Goal: Entertainment & Leisure: Browse casually

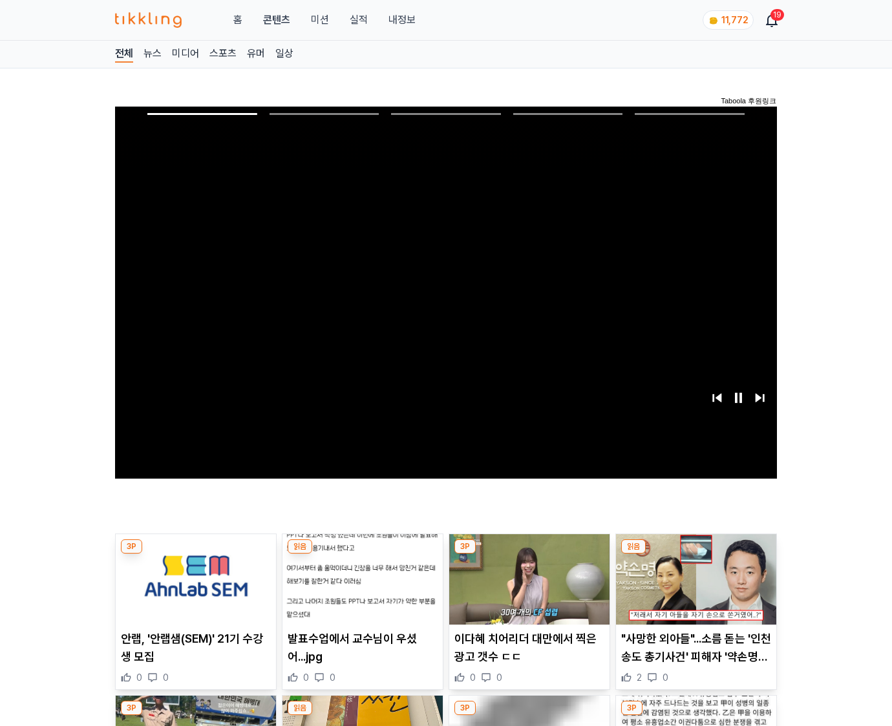
click at [695, 555] on img at bounding box center [696, 580] width 160 height 90
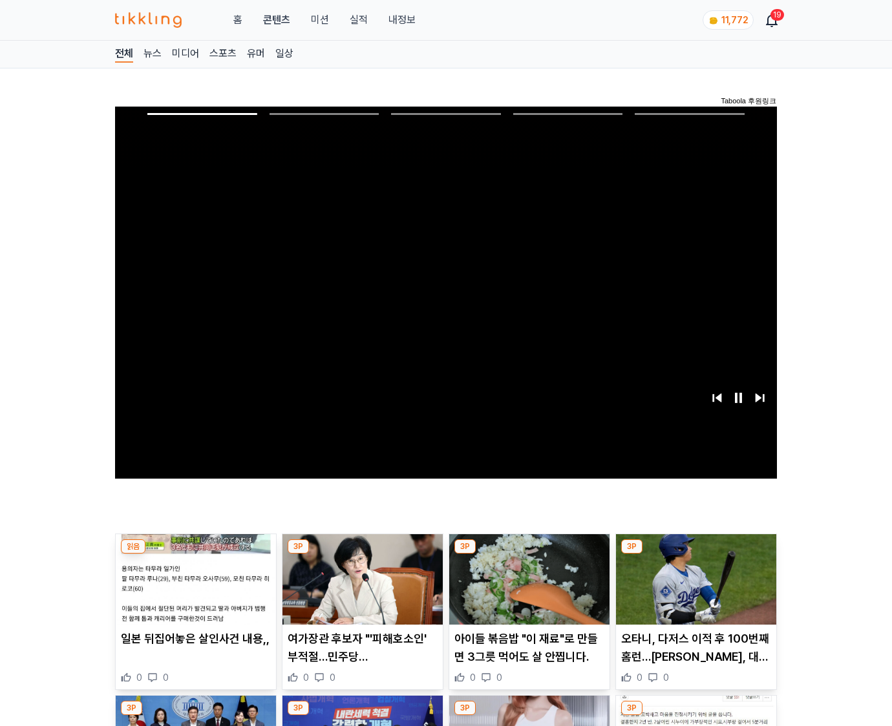
click at [695, 555] on img at bounding box center [696, 580] width 160 height 90
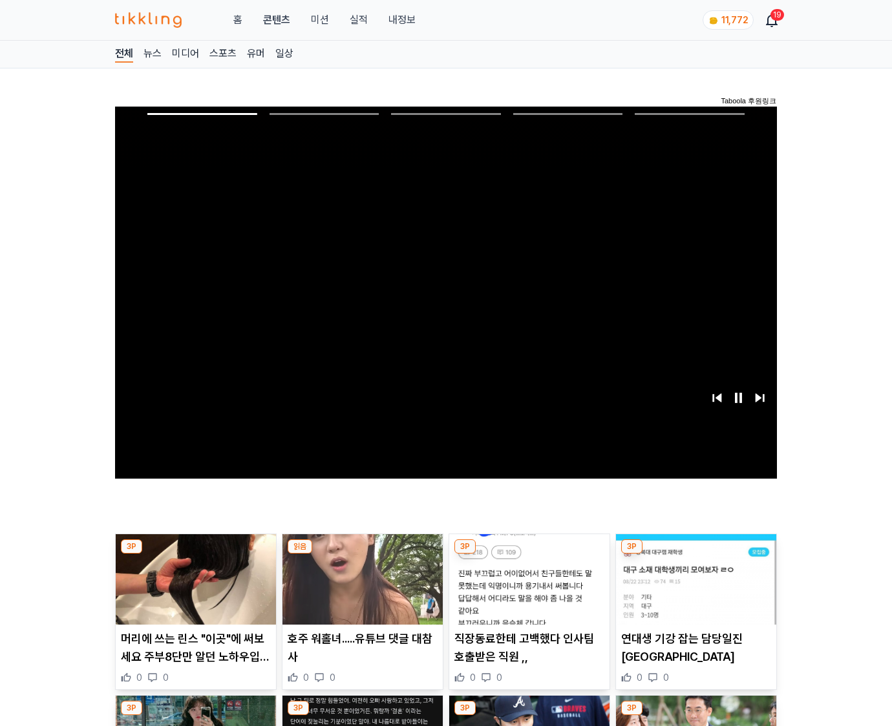
click at [695, 555] on img at bounding box center [696, 580] width 160 height 90
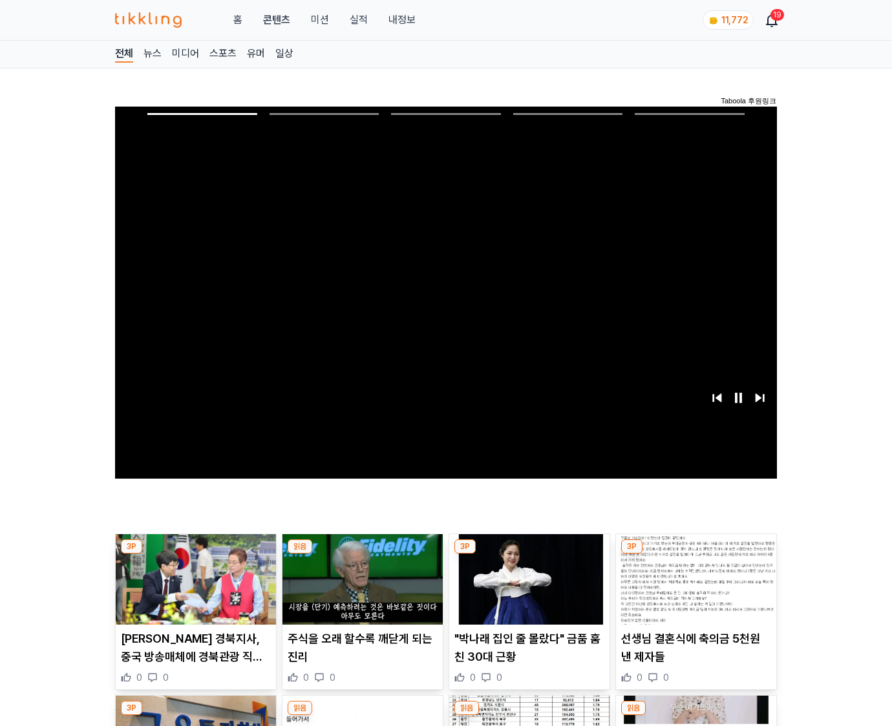
click at [695, 555] on img at bounding box center [696, 580] width 160 height 90
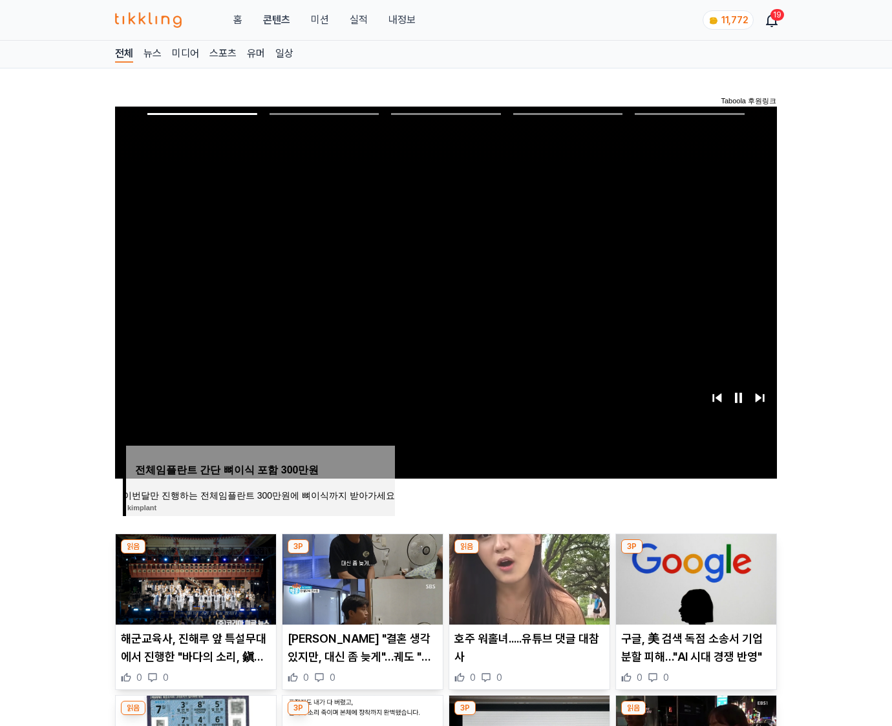
click at [695, 555] on img at bounding box center [696, 580] width 160 height 90
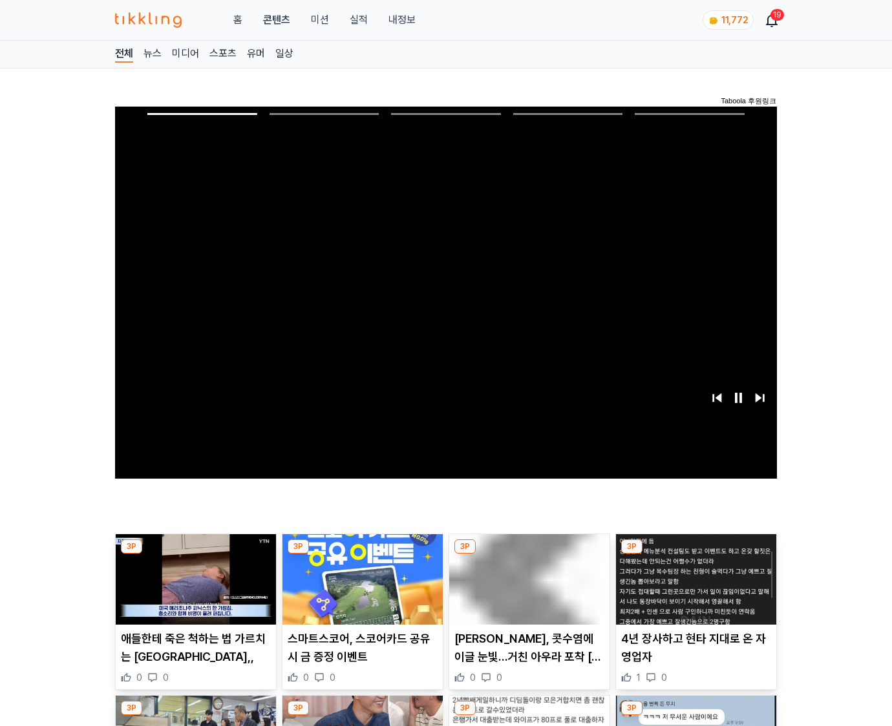
click at [695, 555] on img at bounding box center [696, 580] width 160 height 90
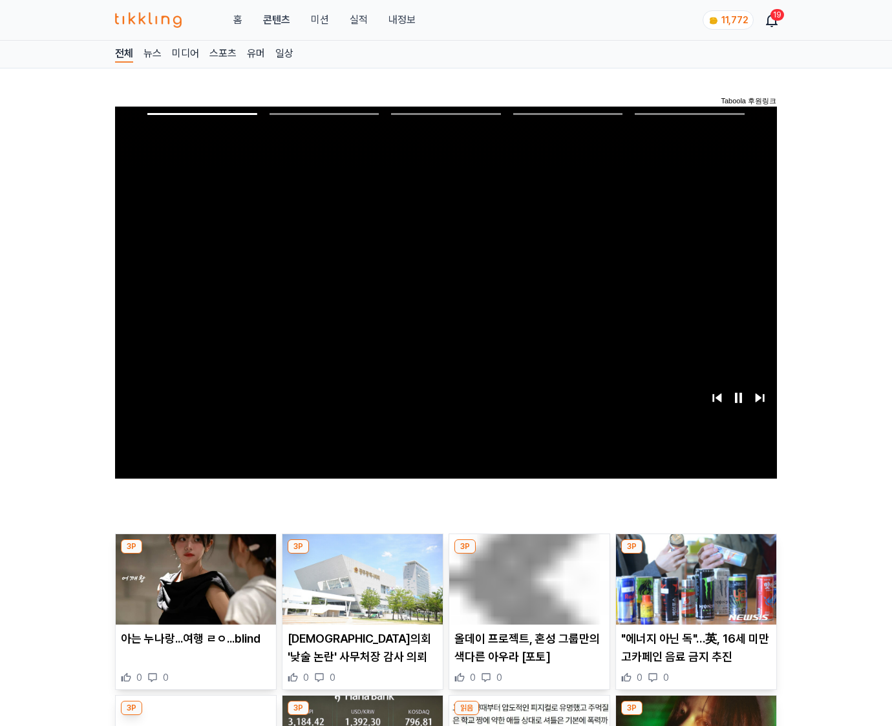
click at [695, 555] on img at bounding box center [696, 580] width 160 height 90
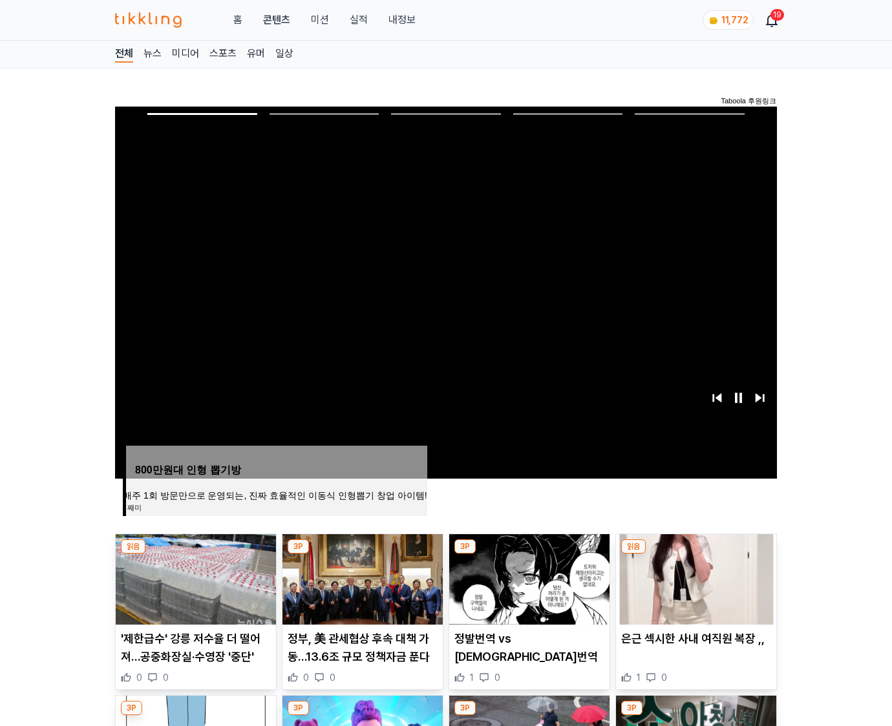
click at [695, 555] on img at bounding box center [696, 580] width 160 height 90
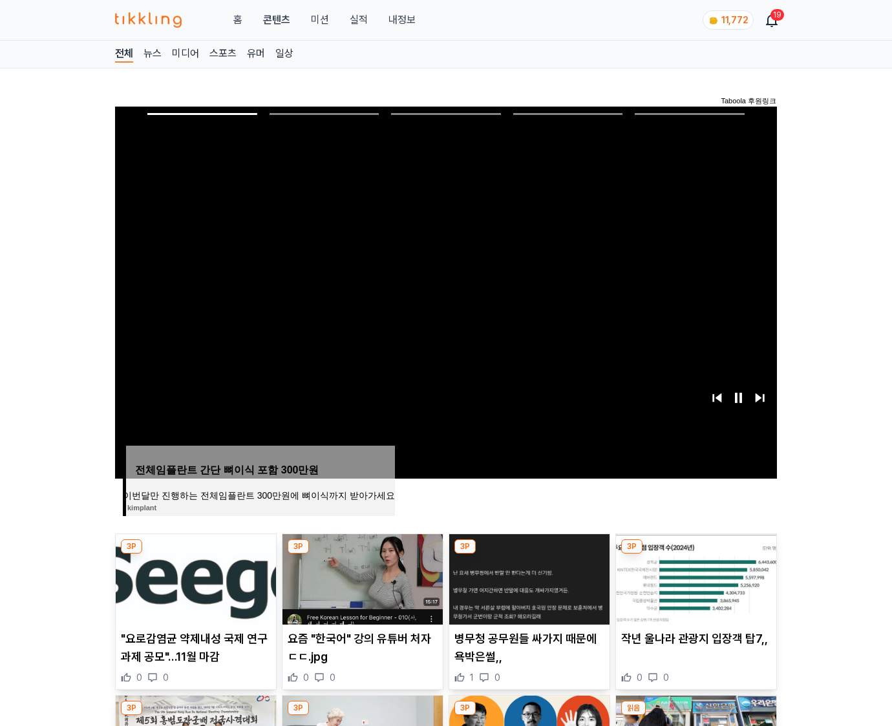
click at [695, 555] on img at bounding box center [696, 580] width 160 height 90
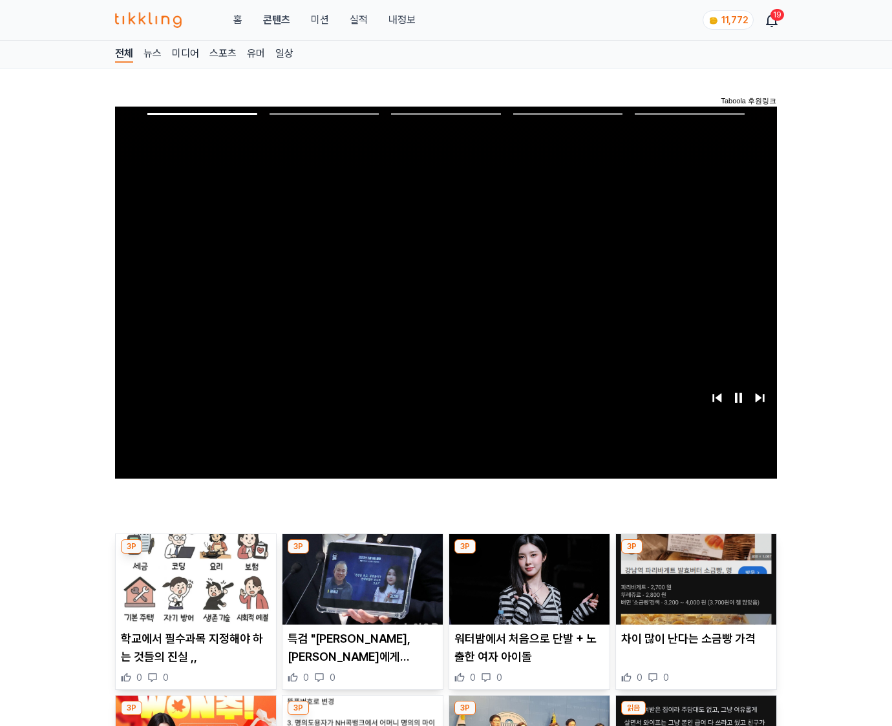
click at [695, 555] on img at bounding box center [696, 580] width 160 height 90
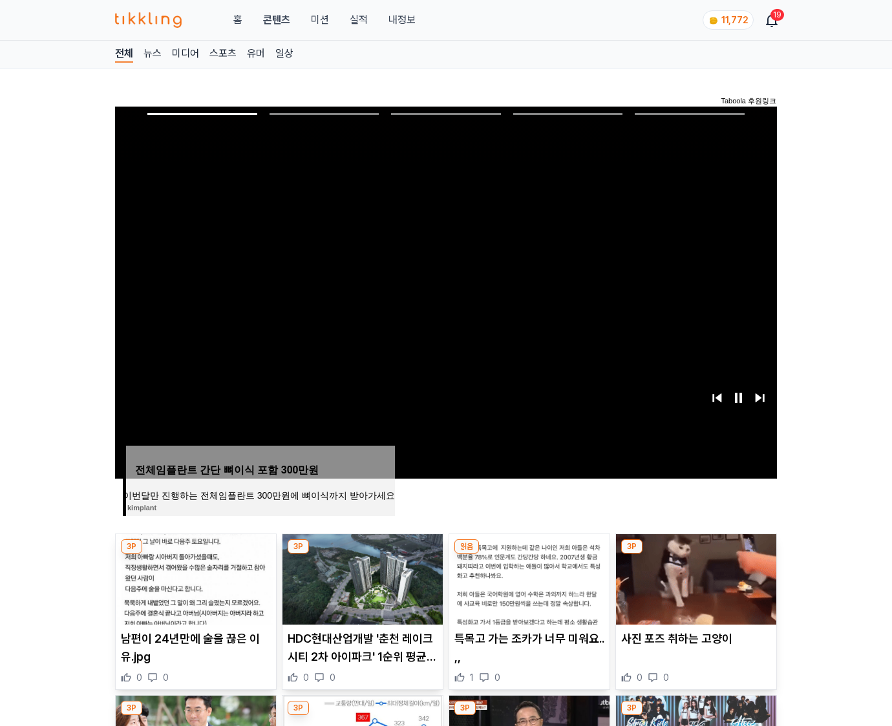
click at [695, 555] on img at bounding box center [696, 580] width 160 height 90
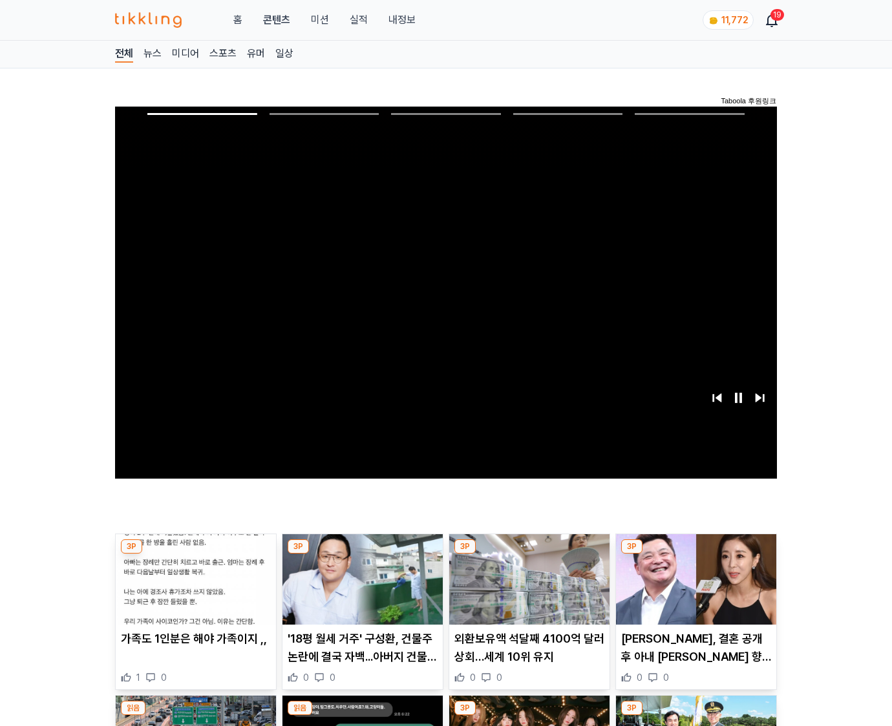
click at [695, 555] on img at bounding box center [696, 580] width 160 height 90
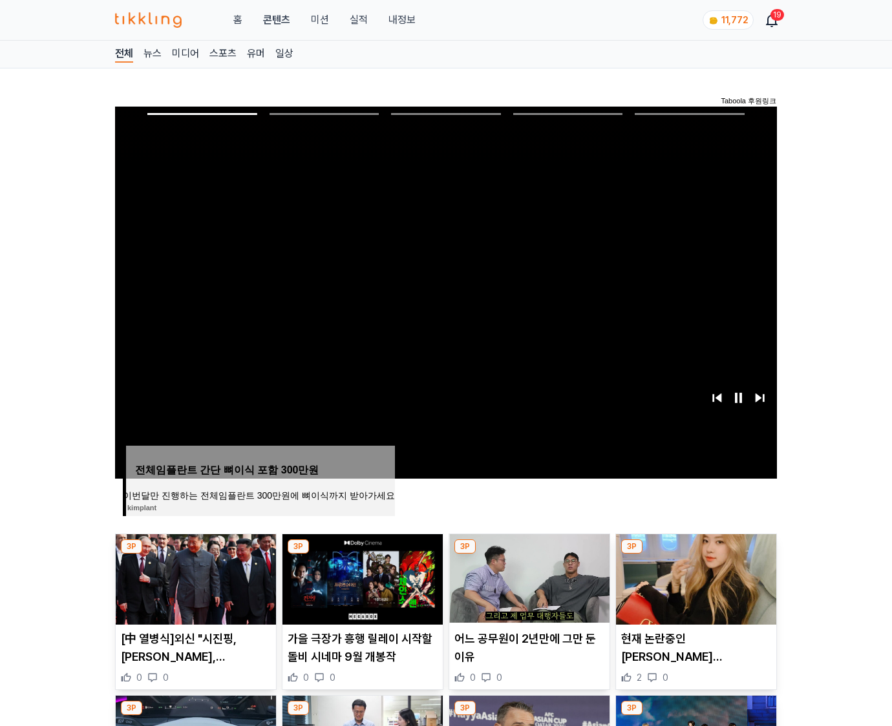
click at [695, 555] on img at bounding box center [696, 580] width 160 height 90
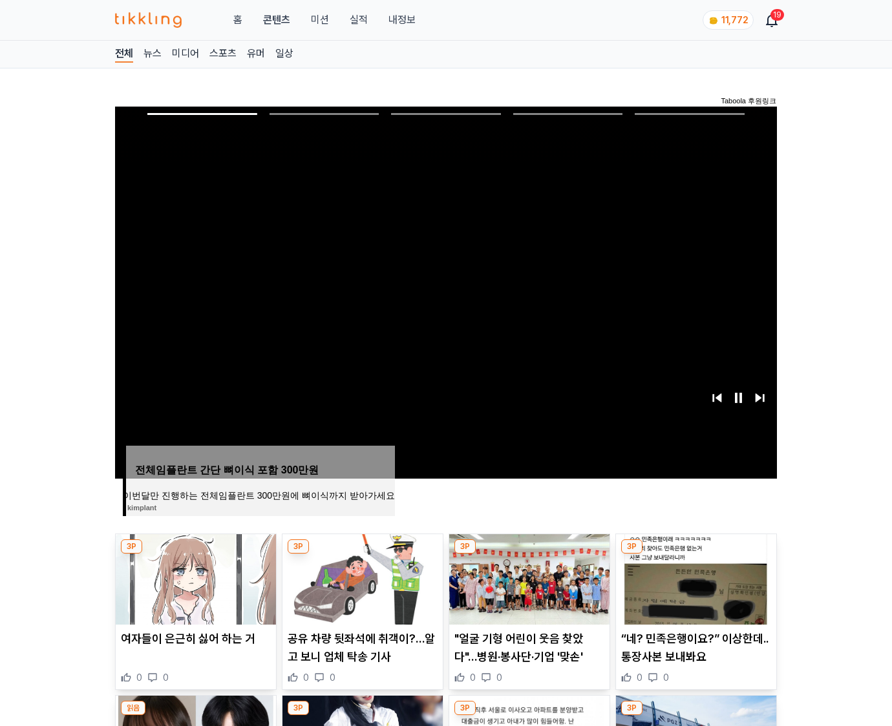
click at [695, 555] on img at bounding box center [696, 580] width 160 height 90
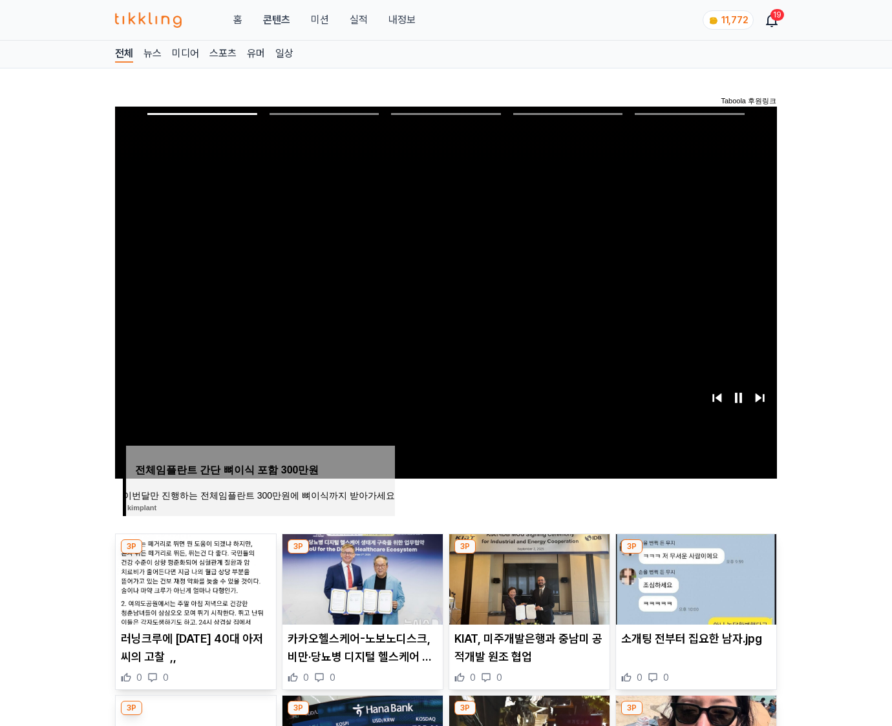
click at [695, 555] on img at bounding box center [696, 580] width 160 height 90
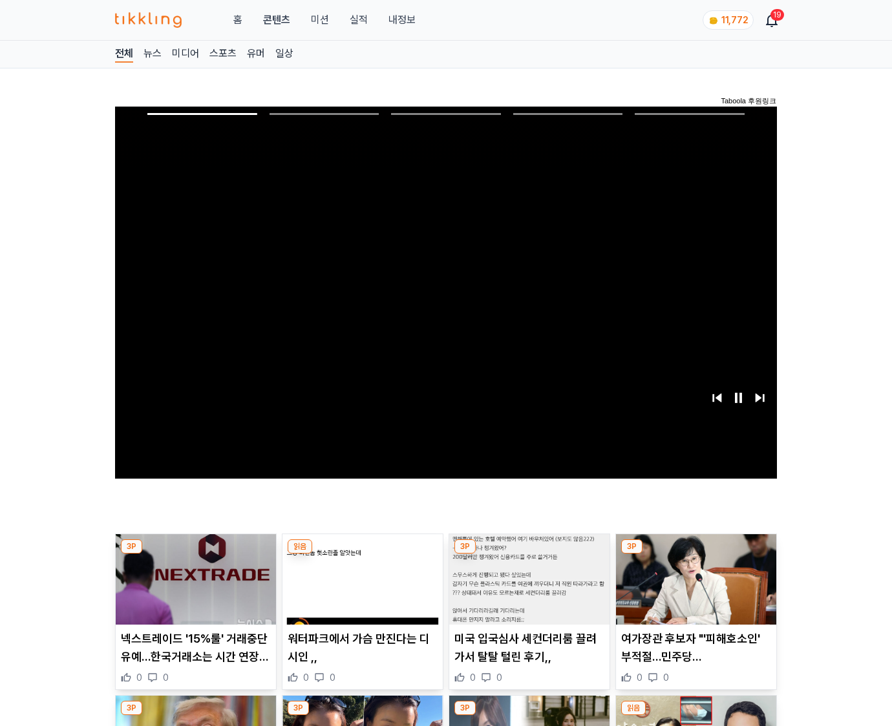
click at [695, 555] on img at bounding box center [696, 580] width 160 height 90
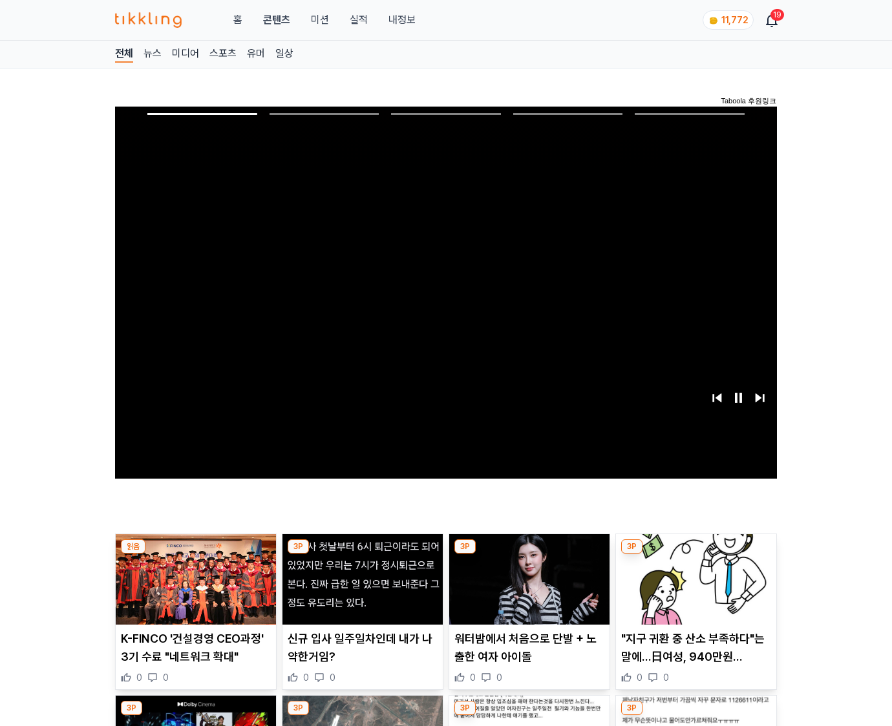
click at [695, 555] on img at bounding box center [696, 580] width 160 height 90
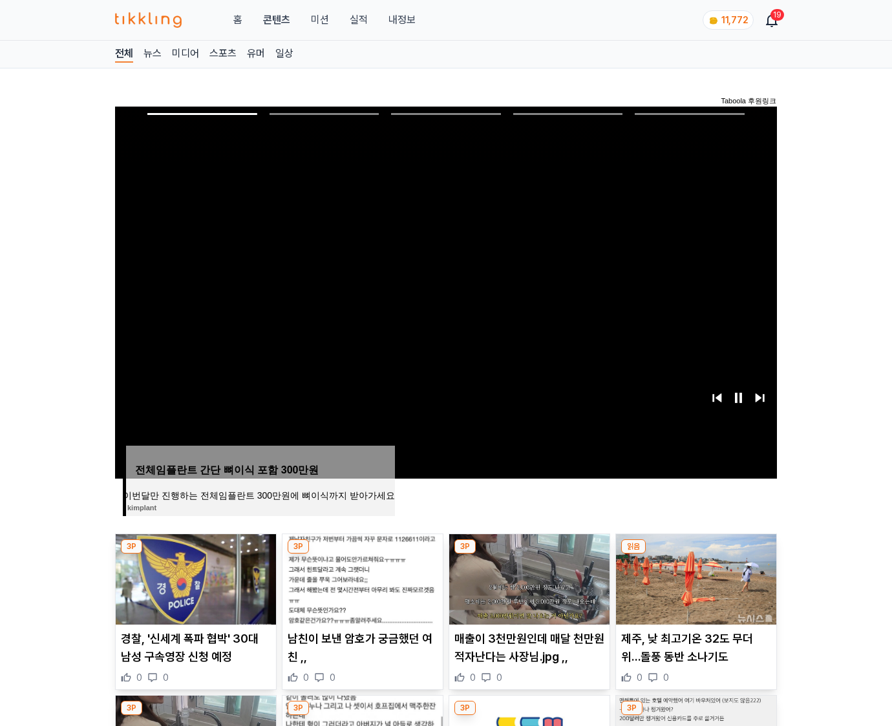
click at [695, 555] on img at bounding box center [696, 580] width 160 height 90
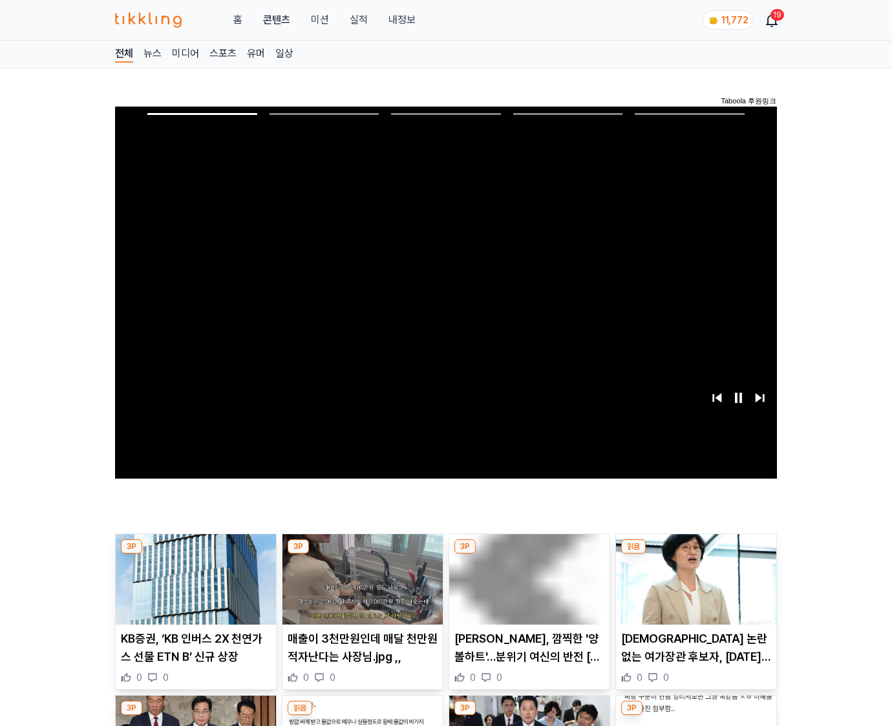
click at [695, 555] on img at bounding box center [696, 580] width 160 height 90
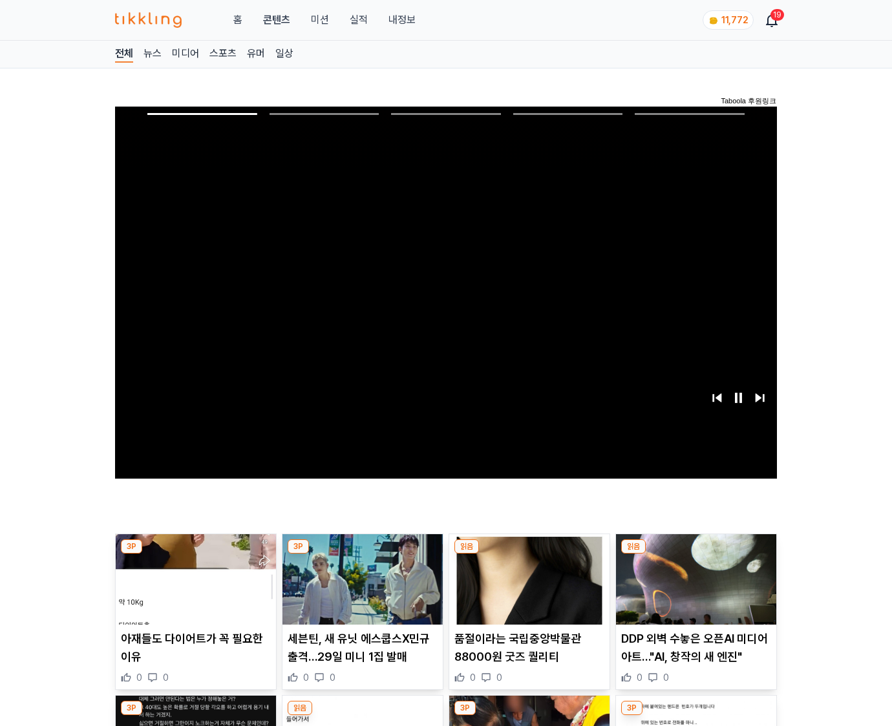
click at [695, 555] on img at bounding box center [696, 580] width 160 height 90
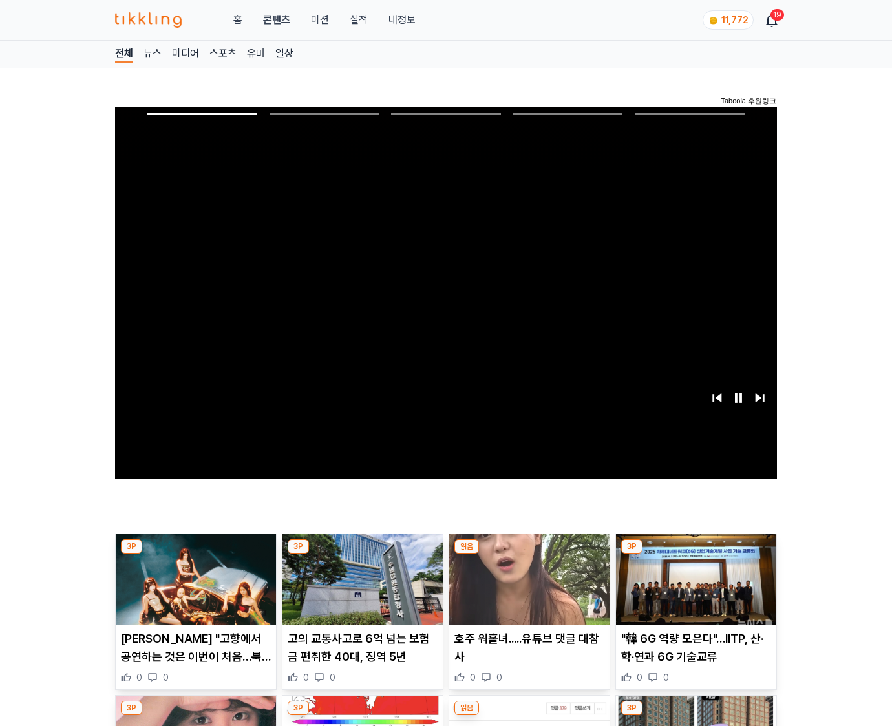
click at [695, 555] on img at bounding box center [696, 580] width 160 height 90
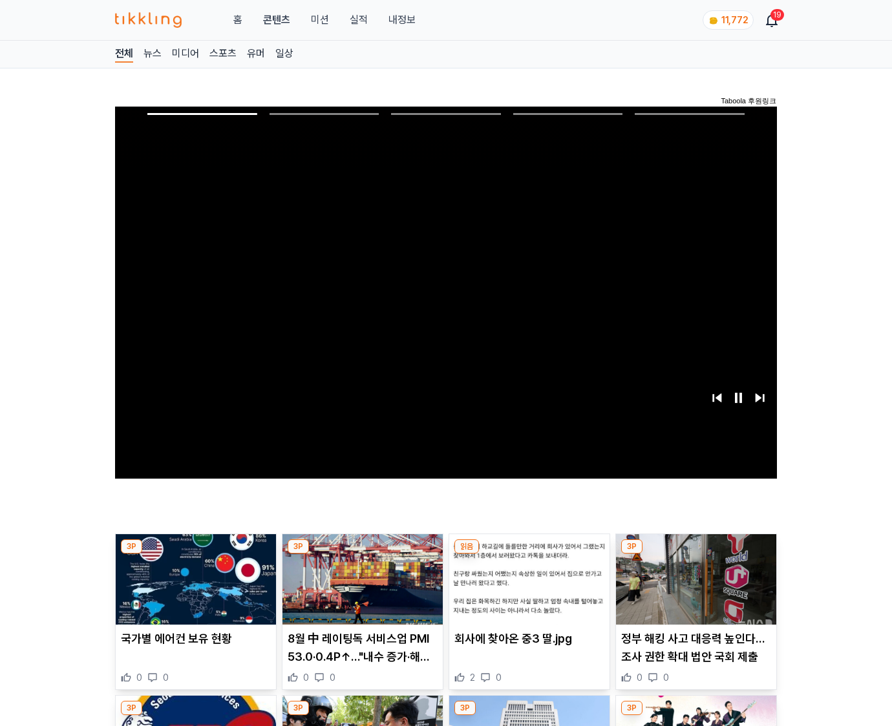
click at [695, 555] on img at bounding box center [696, 580] width 160 height 90
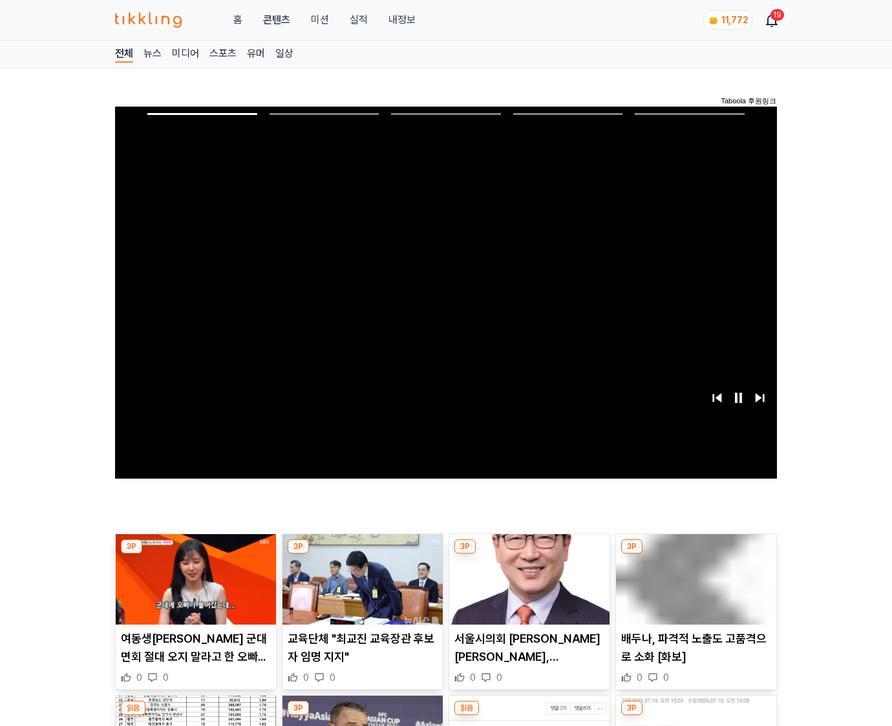
click at [695, 555] on img at bounding box center [696, 580] width 160 height 90
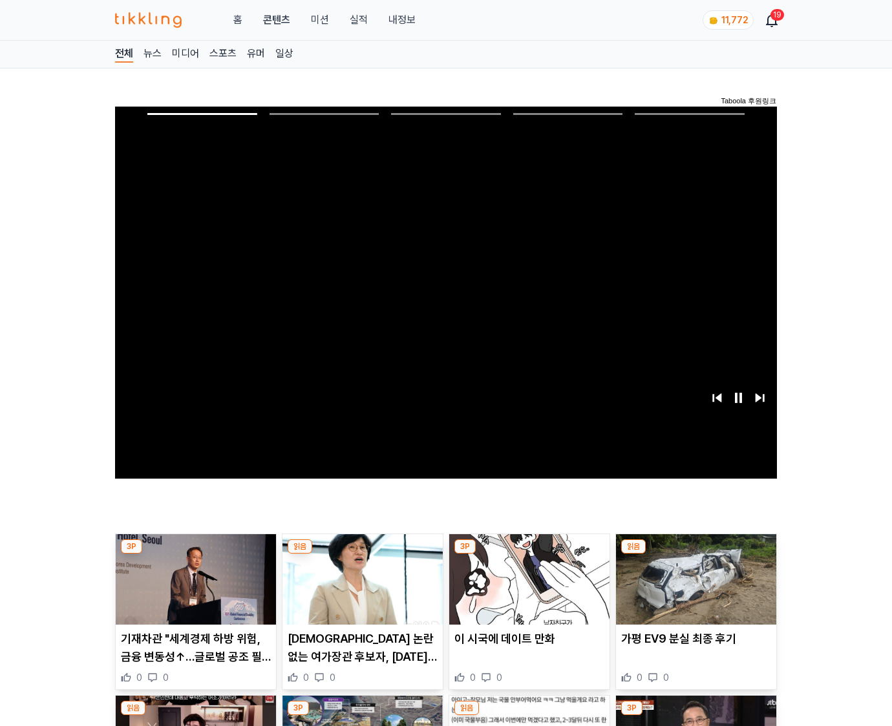
click at [695, 555] on img at bounding box center [696, 580] width 160 height 90
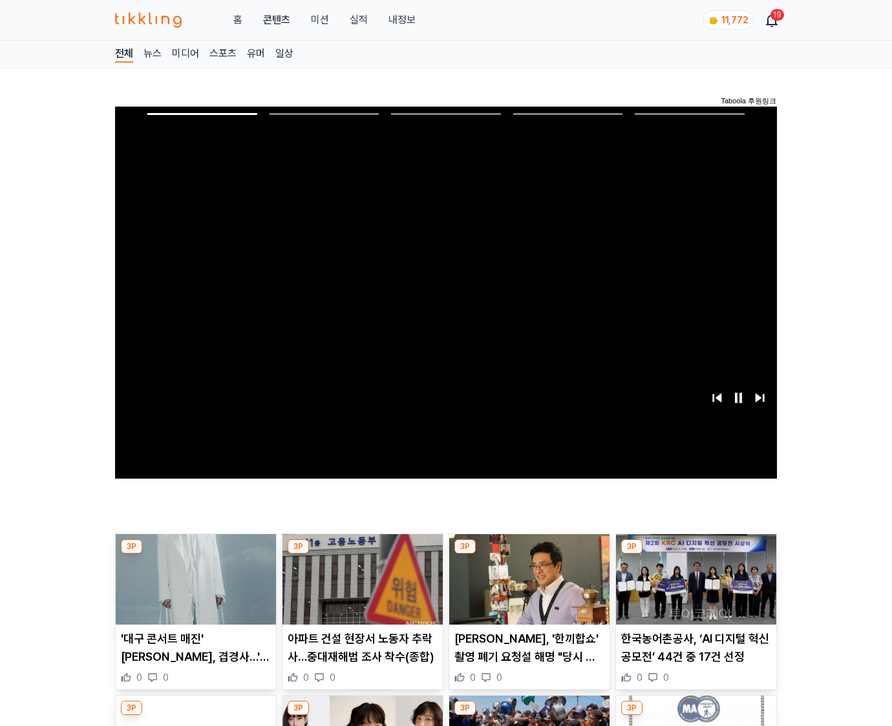
click at [695, 555] on img at bounding box center [696, 580] width 160 height 90
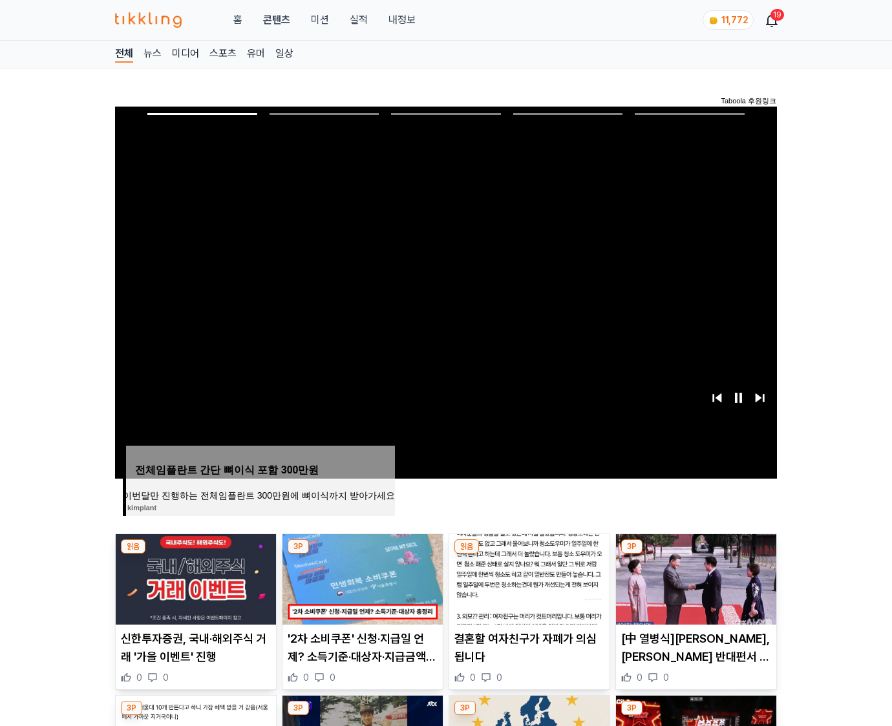
click at [695, 555] on img at bounding box center [696, 580] width 160 height 90
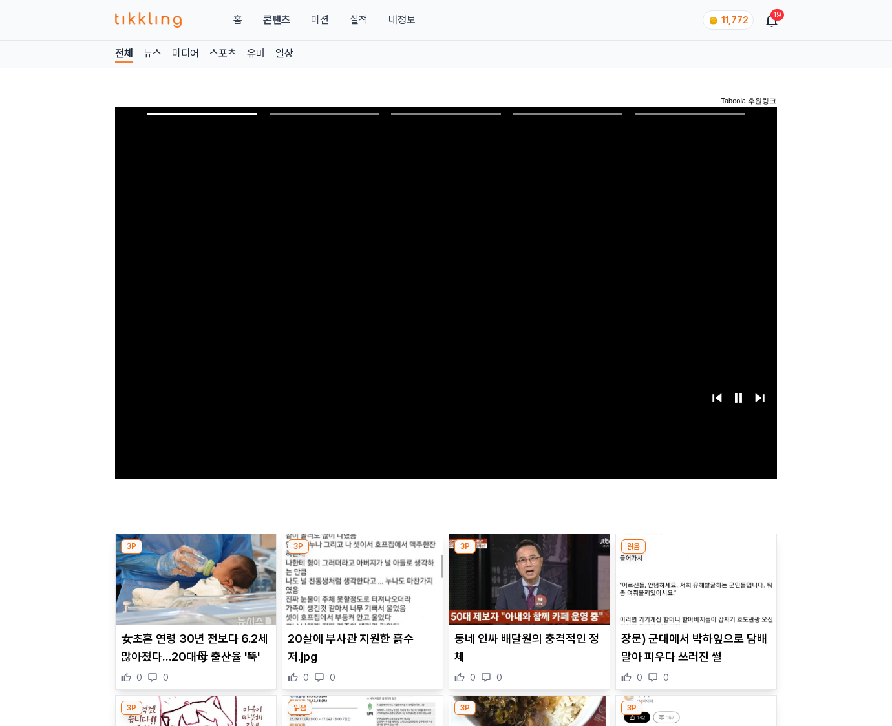
click at [695, 555] on img at bounding box center [696, 580] width 160 height 90
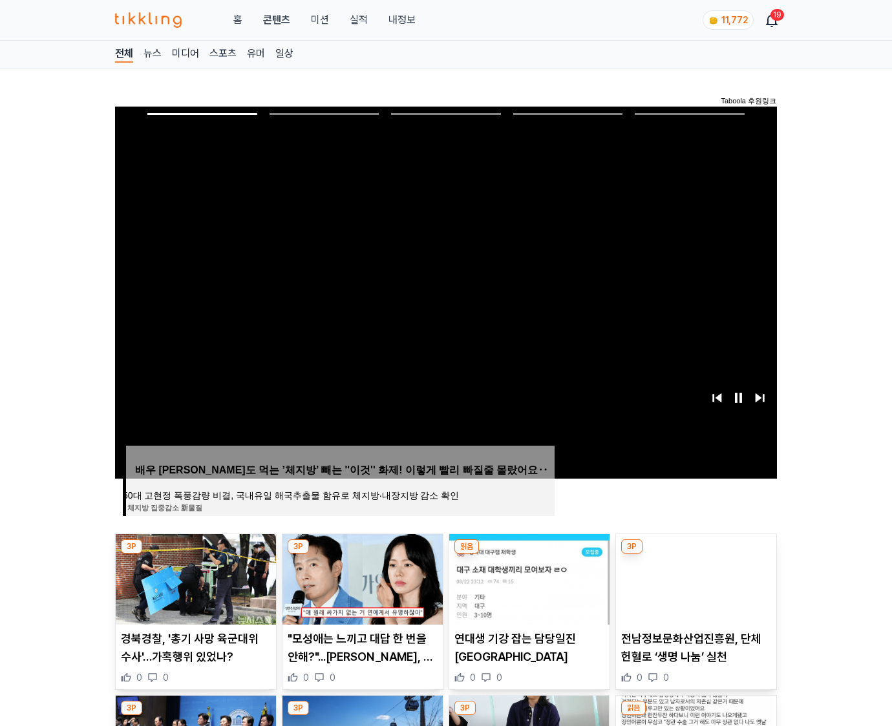
click at [695, 555] on img at bounding box center [696, 580] width 160 height 90
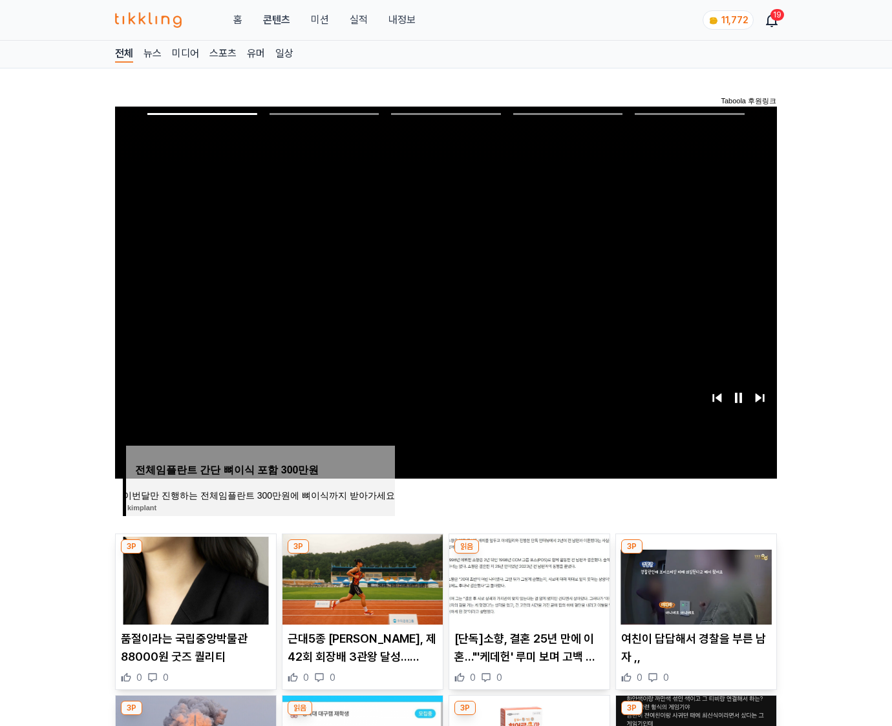
click at [695, 555] on img at bounding box center [696, 580] width 160 height 90
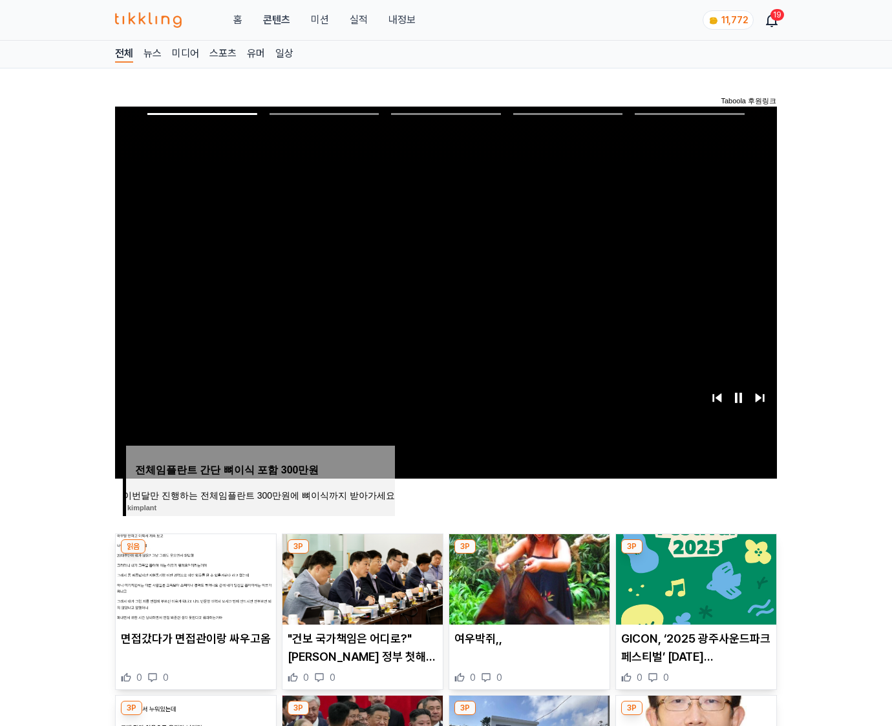
click at [695, 555] on img at bounding box center [696, 580] width 160 height 90
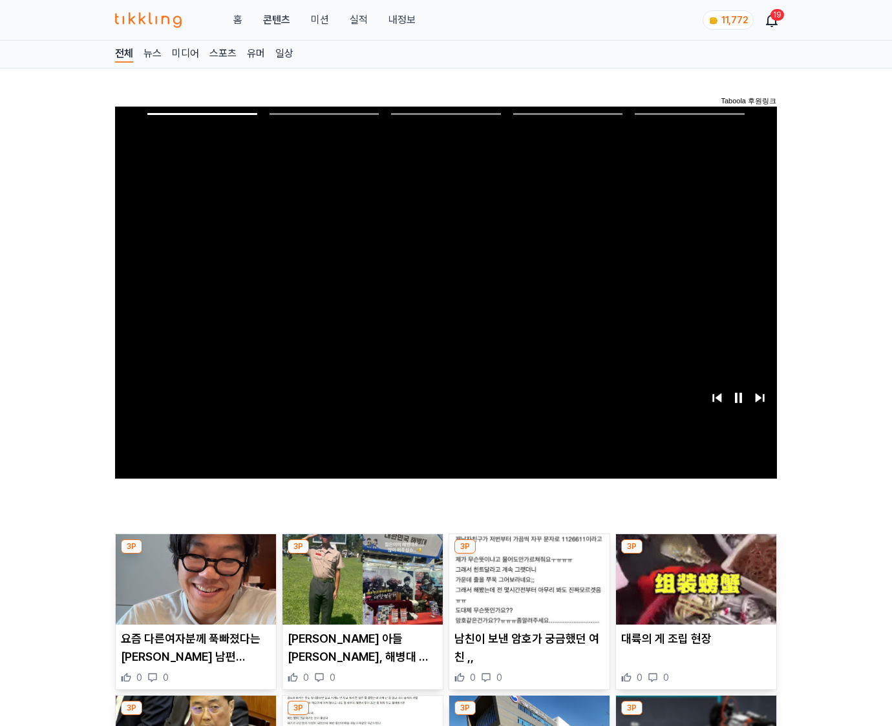
click at [695, 555] on img at bounding box center [696, 580] width 160 height 90
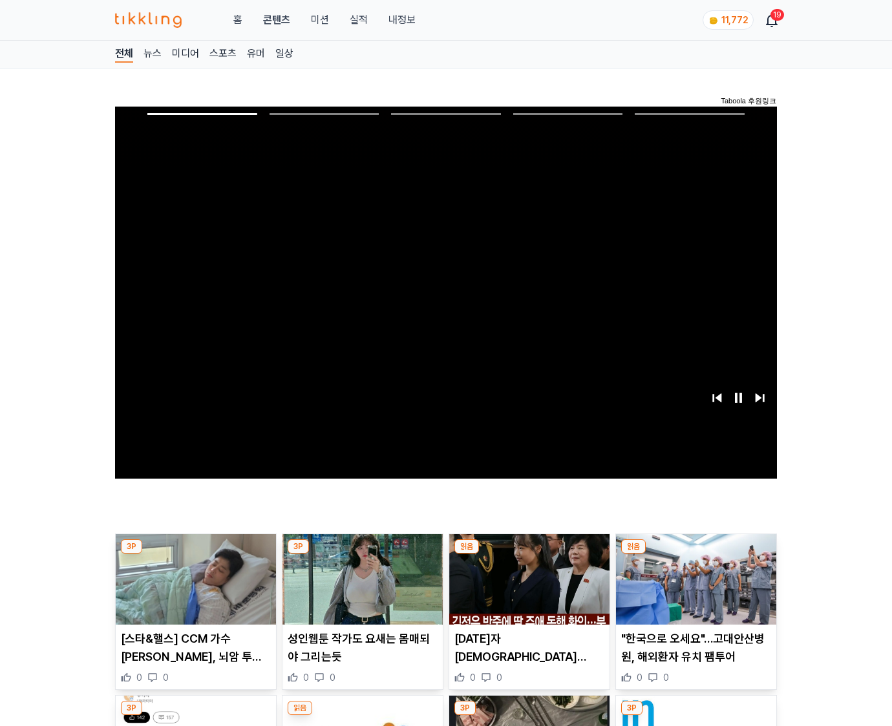
click at [695, 555] on img at bounding box center [696, 580] width 160 height 90
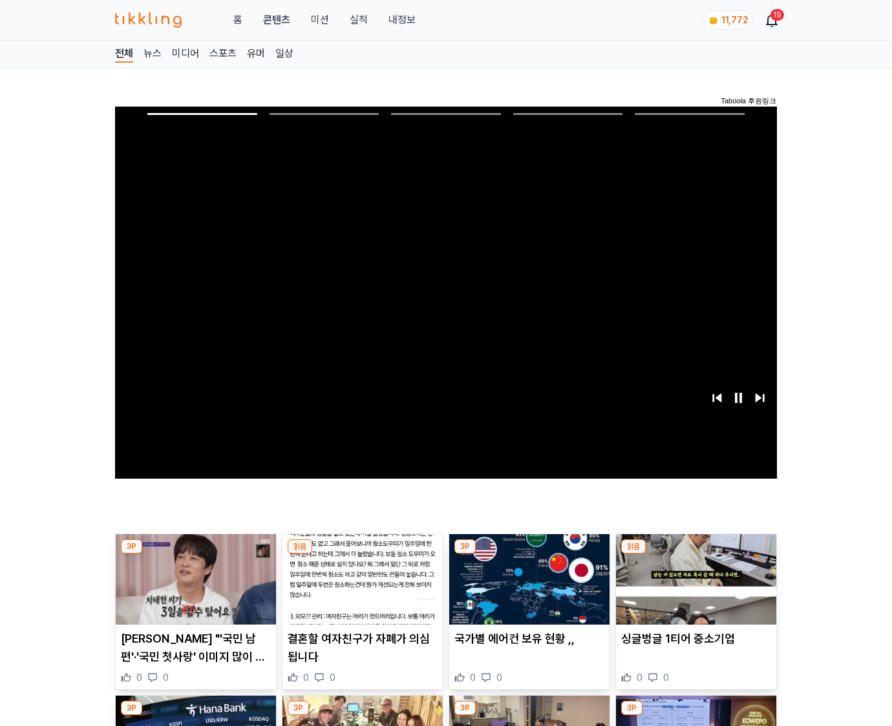
click at [695, 555] on img at bounding box center [696, 580] width 160 height 90
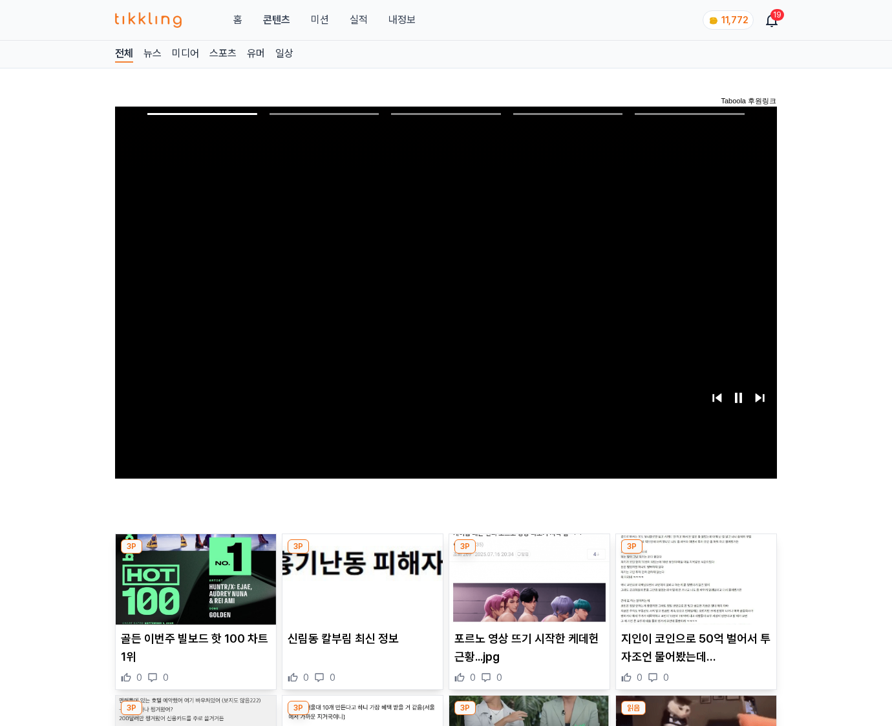
click at [695, 555] on img at bounding box center [696, 580] width 160 height 90
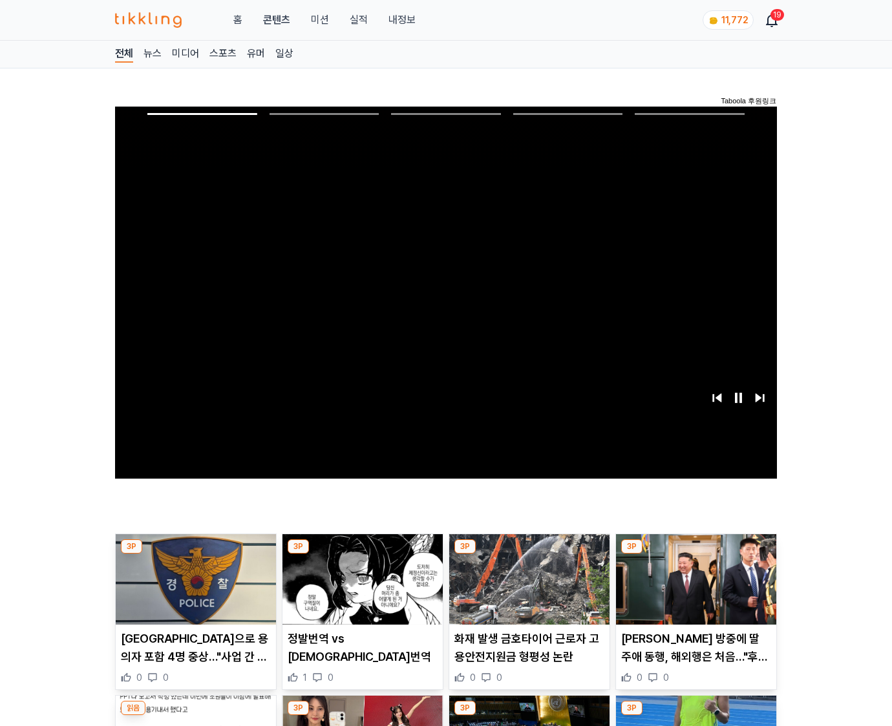
click at [695, 555] on img at bounding box center [696, 580] width 160 height 90
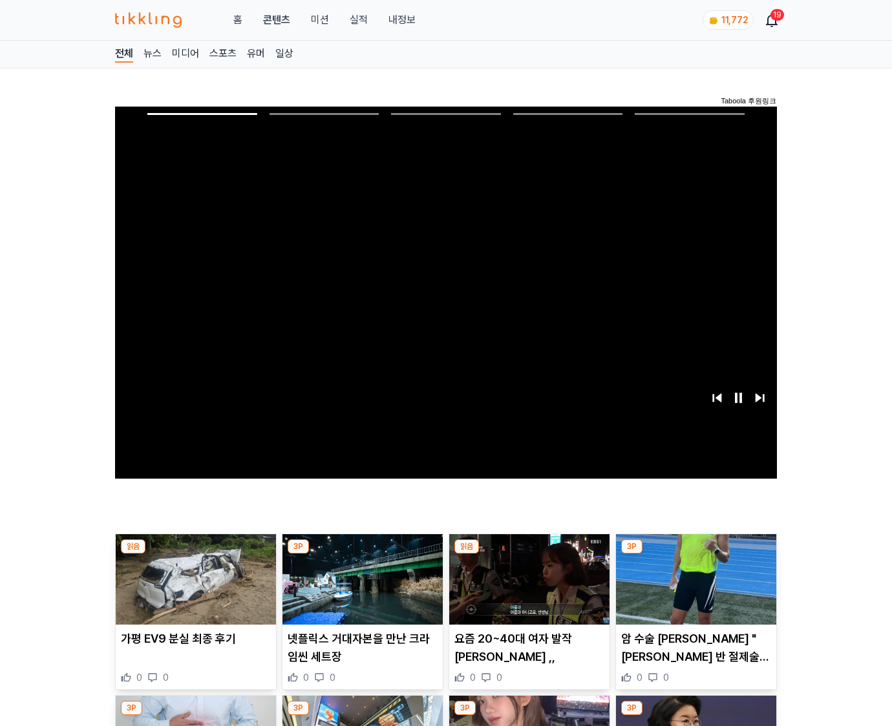
click at [695, 555] on img at bounding box center [696, 580] width 160 height 90
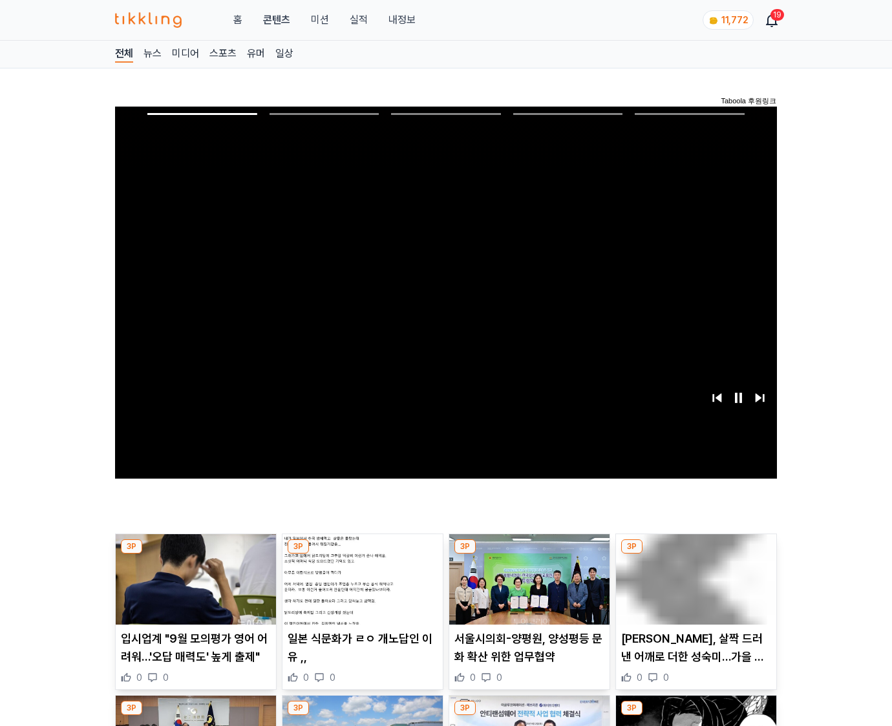
click at [695, 555] on img at bounding box center [696, 580] width 160 height 90
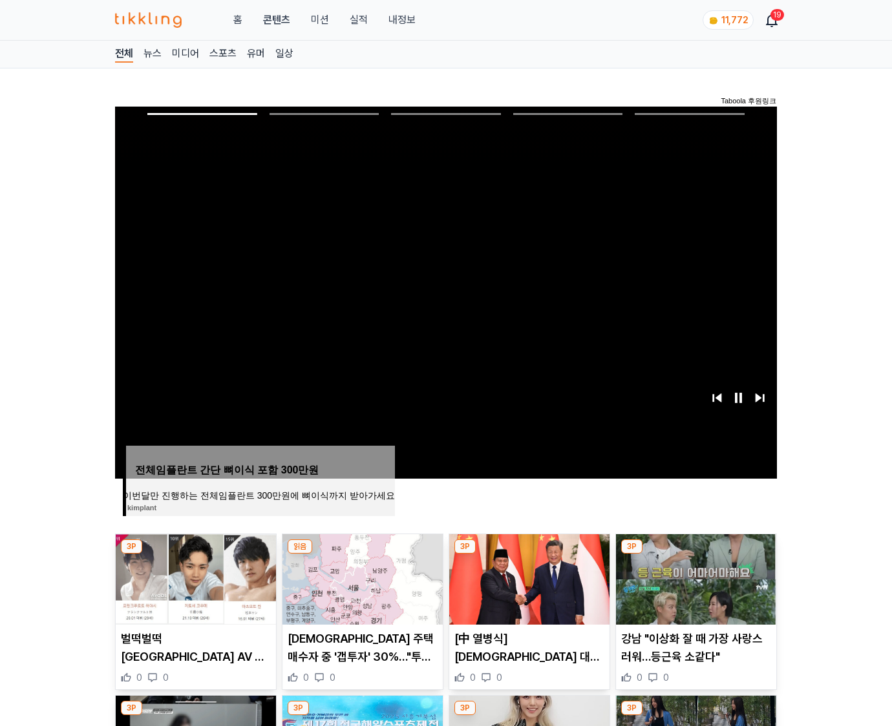
click at [695, 555] on img at bounding box center [696, 580] width 160 height 90
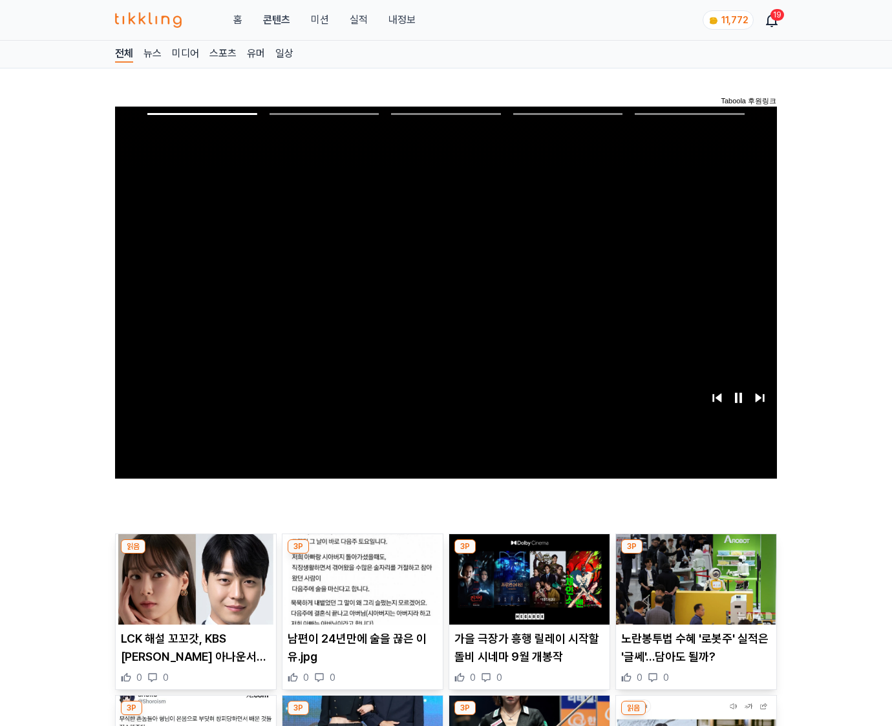
click at [695, 555] on img at bounding box center [696, 580] width 160 height 90
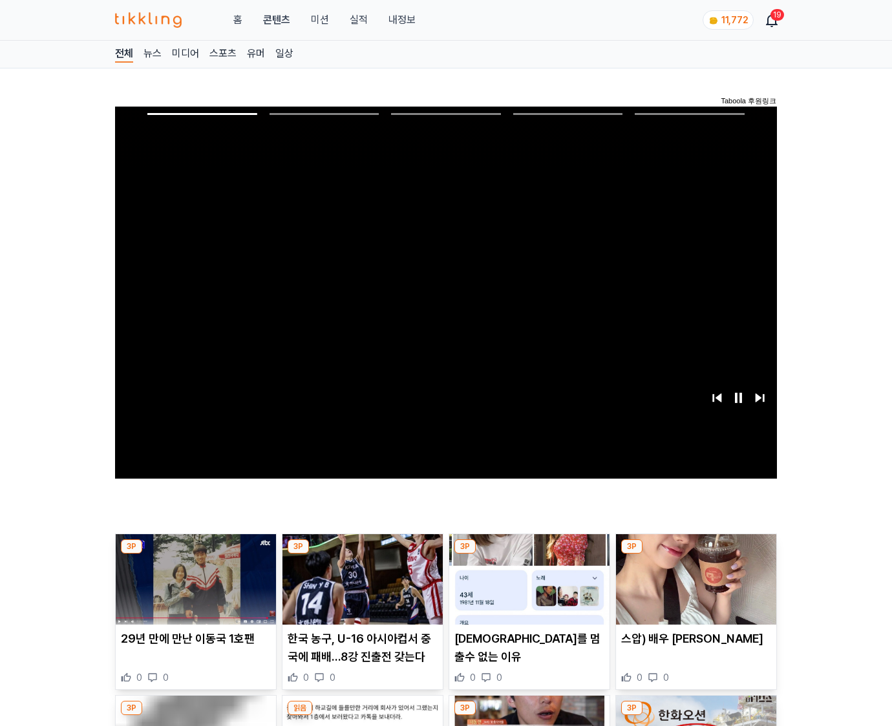
click at [695, 555] on img at bounding box center [696, 580] width 160 height 90
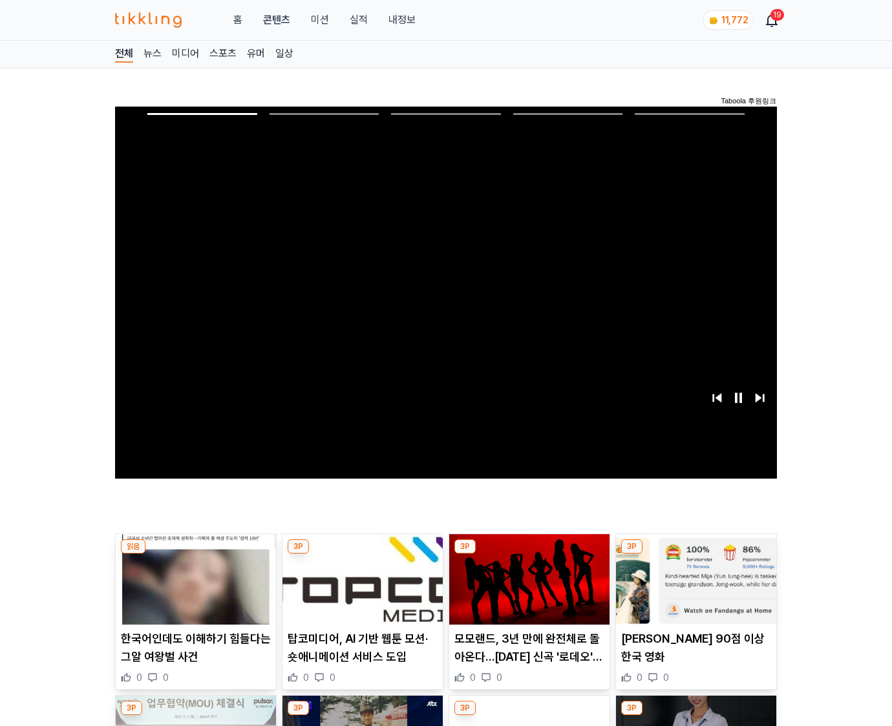
click at [695, 555] on img at bounding box center [696, 580] width 160 height 90
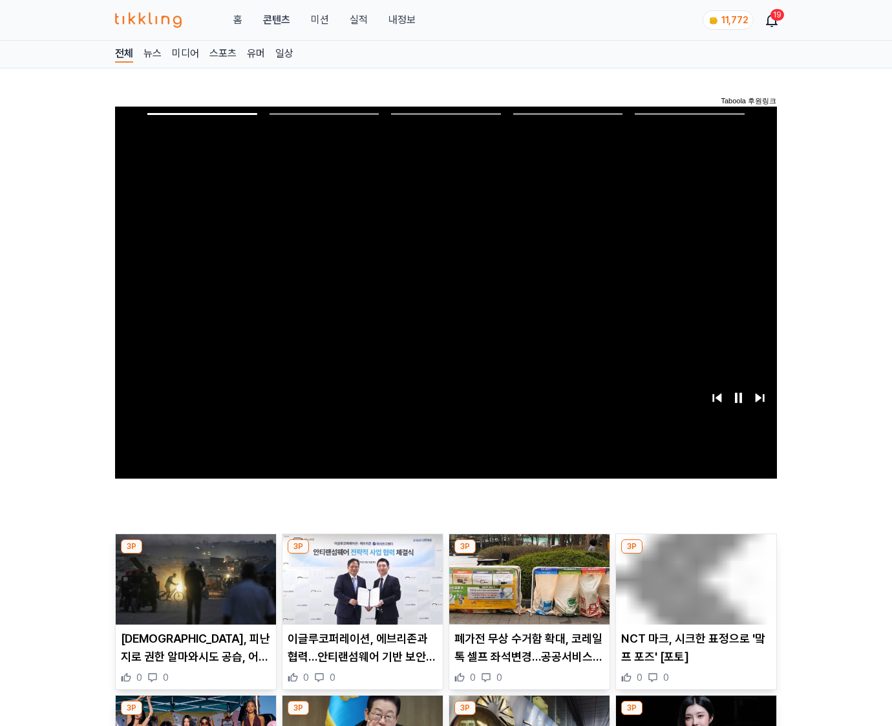
click at [695, 555] on img at bounding box center [696, 580] width 160 height 90
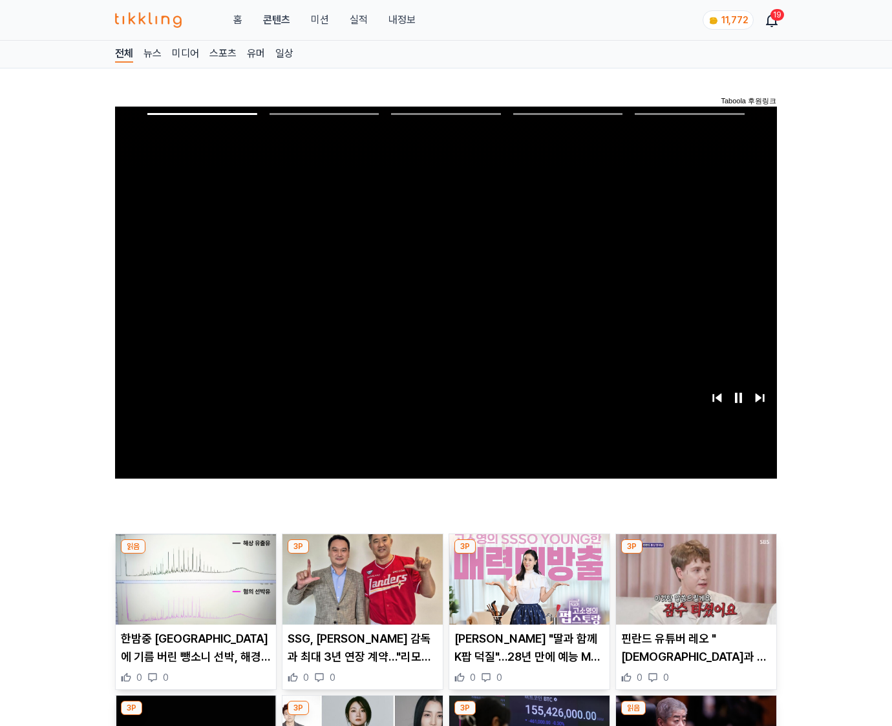
click at [695, 555] on img at bounding box center [696, 580] width 160 height 90
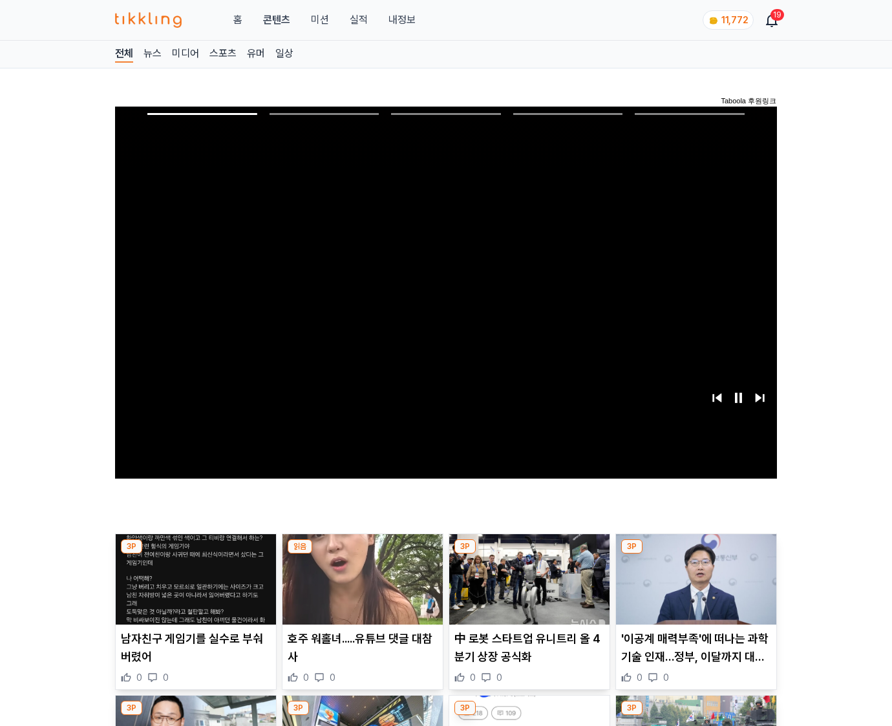
click at [695, 555] on img at bounding box center [696, 580] width 160 height 90
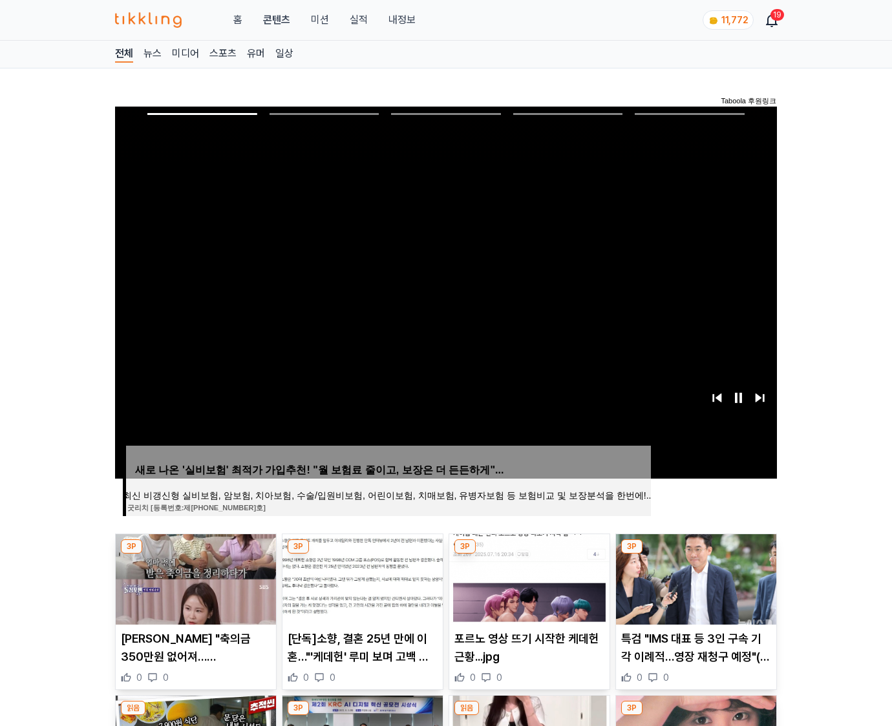
click at [695, 555] on img at bounding box center [696, 580] width 160 height 90
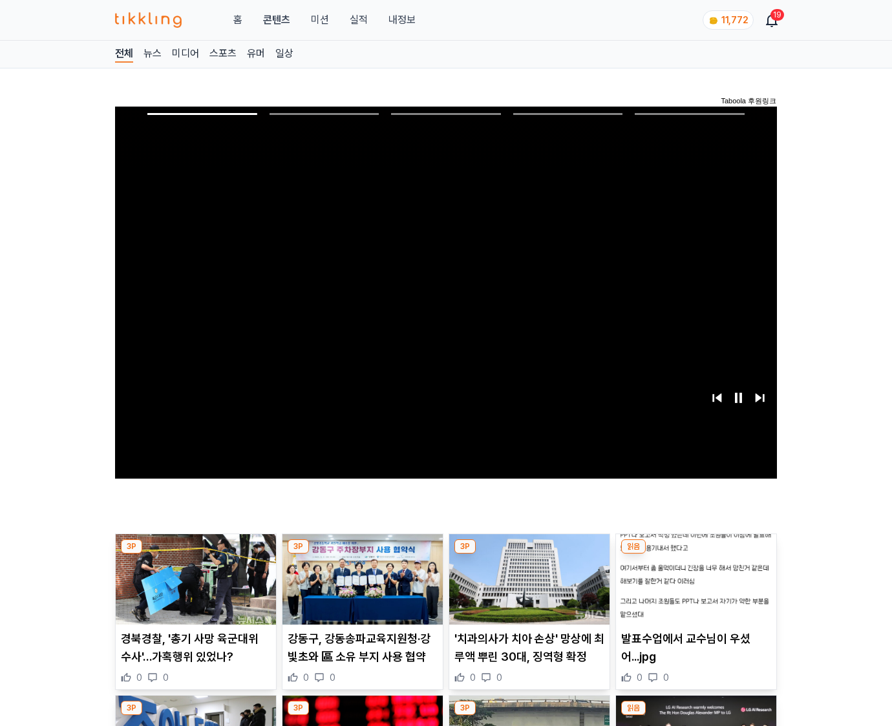
click at [695, 555] on img at bounding box center [696, 580] width 160 height 90
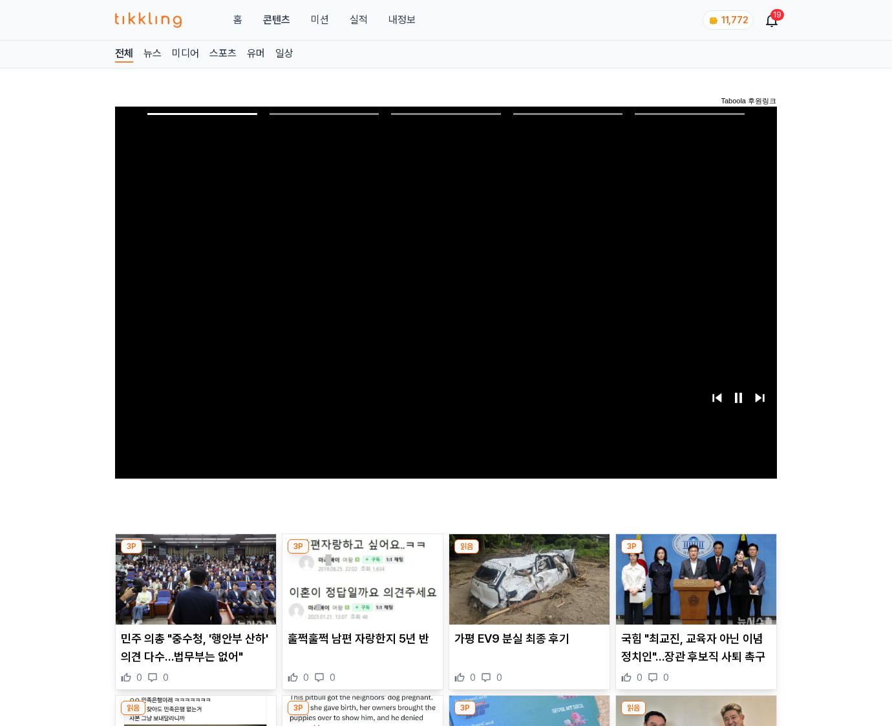
click at [695, 555] on img at bounding box center [696, 580] width 160 height 90
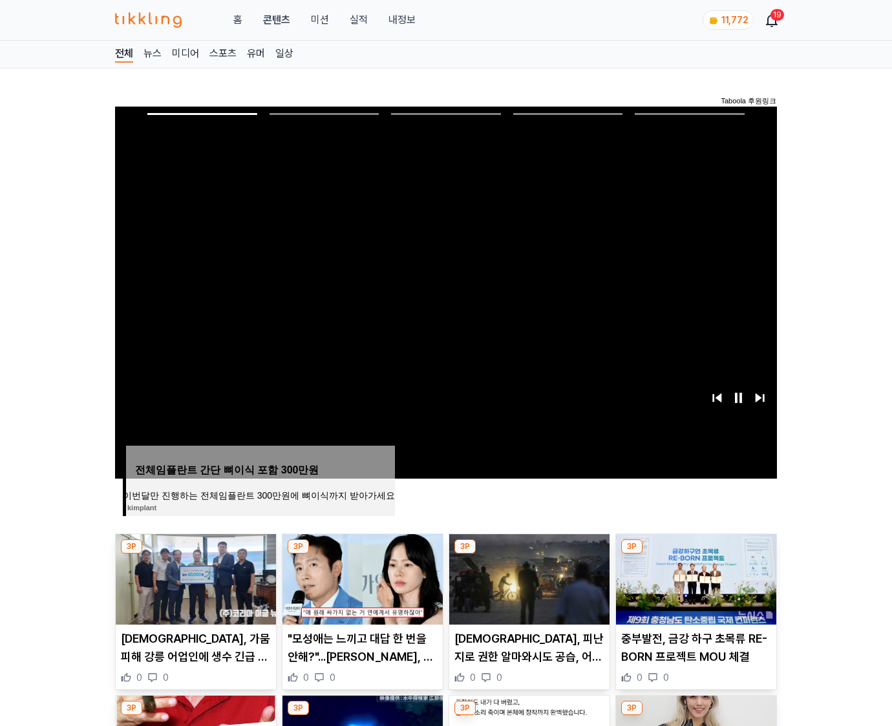
click at [695, 555] on img at bounding box center [696, 580] width 160 height 90
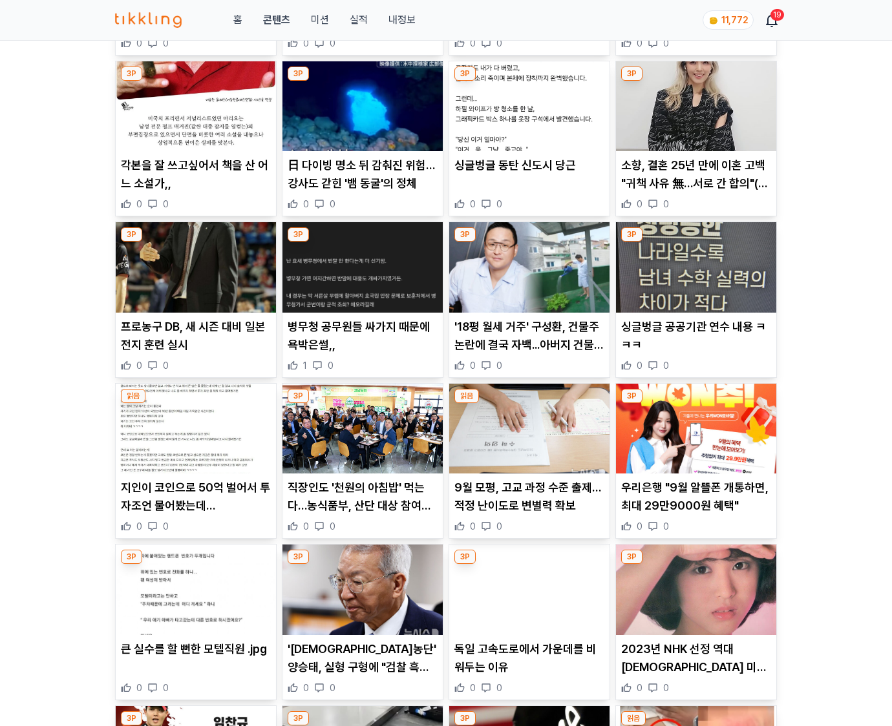
scroll to position [1904, 0]
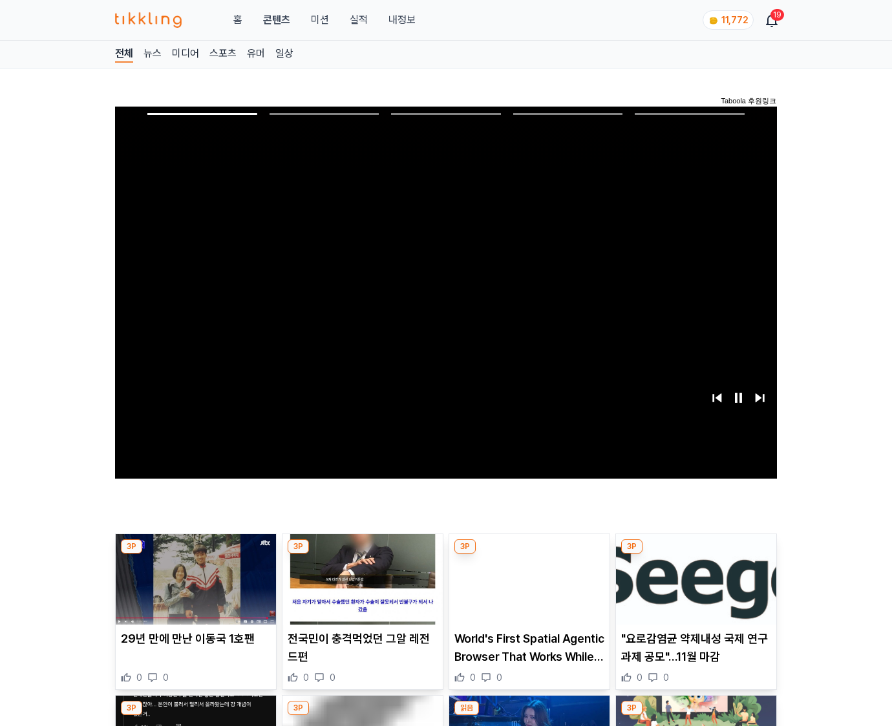
click at [695, 555] on img at bounding box center [696, 580] width 160 height 90
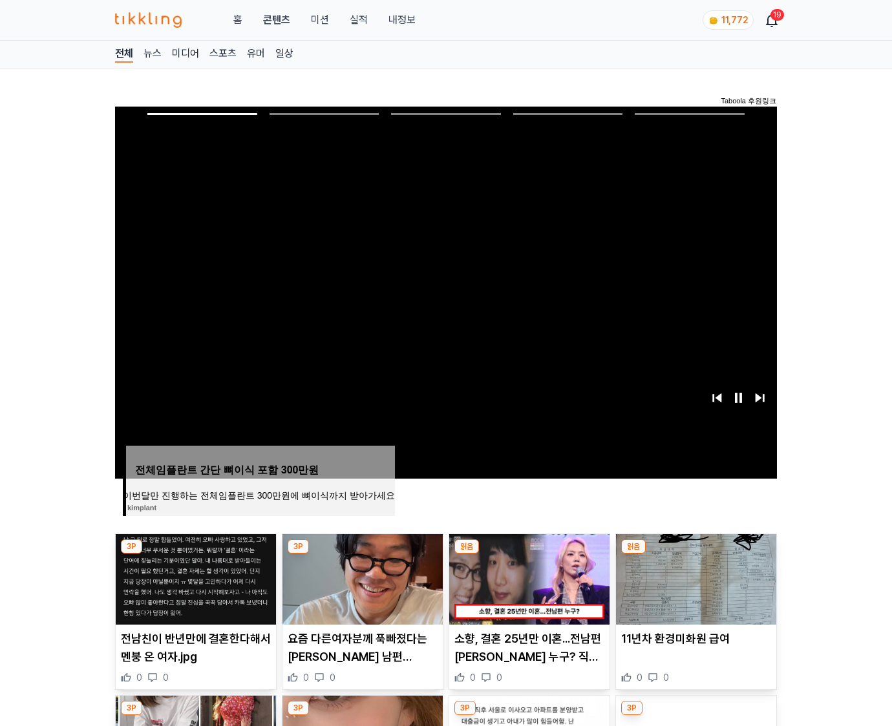
click at [695, 555] on img at bounding box center [696, 580] width 160 height 90
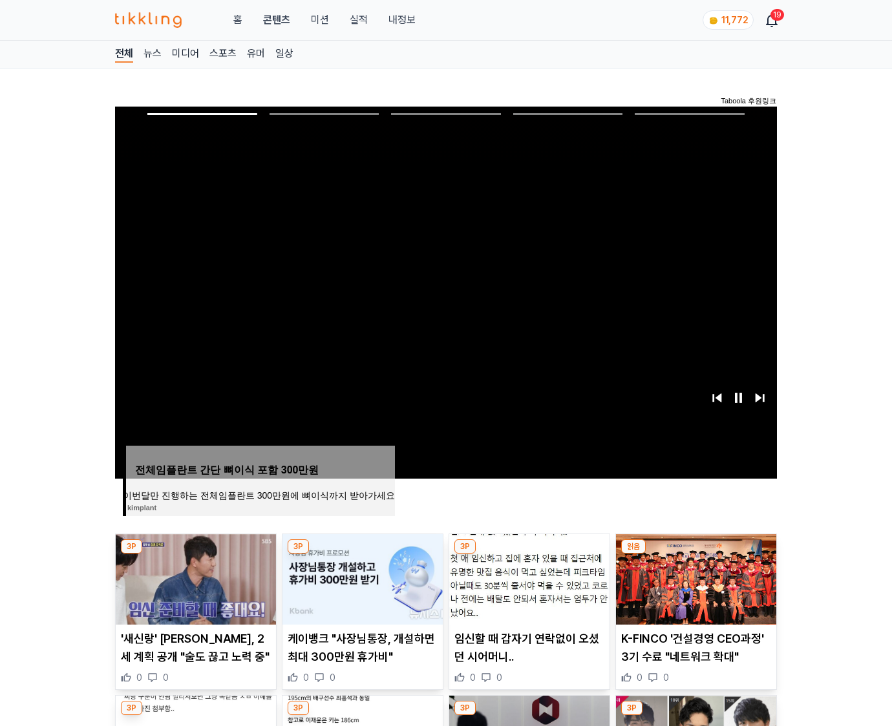
click at [695, 555] on img at bounding box center [696, 580] width 160 height 90
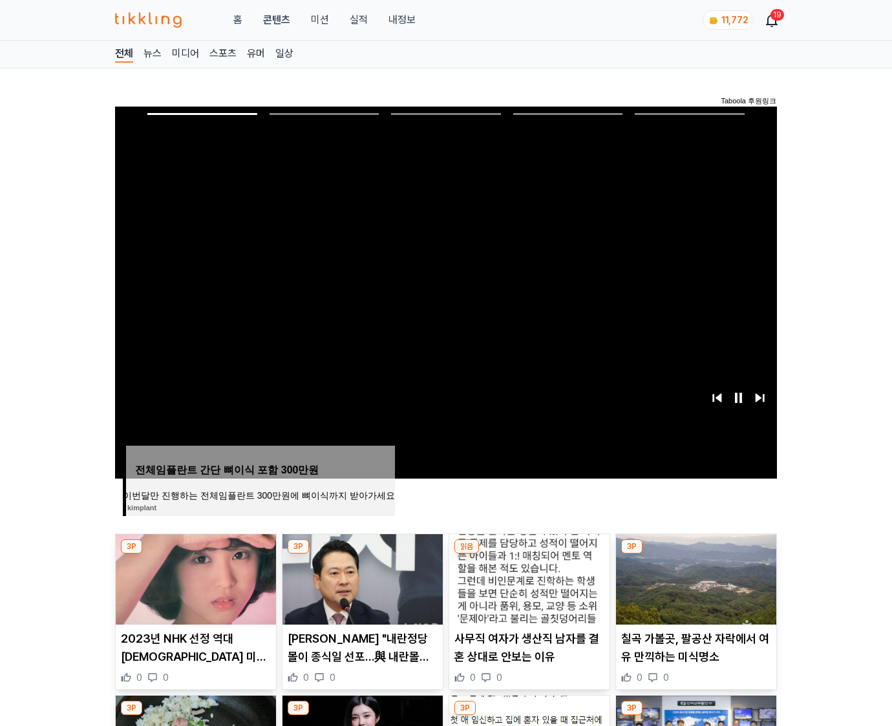
click at [695, 555] on img at bounding box center [696, 580] width 160 height 90
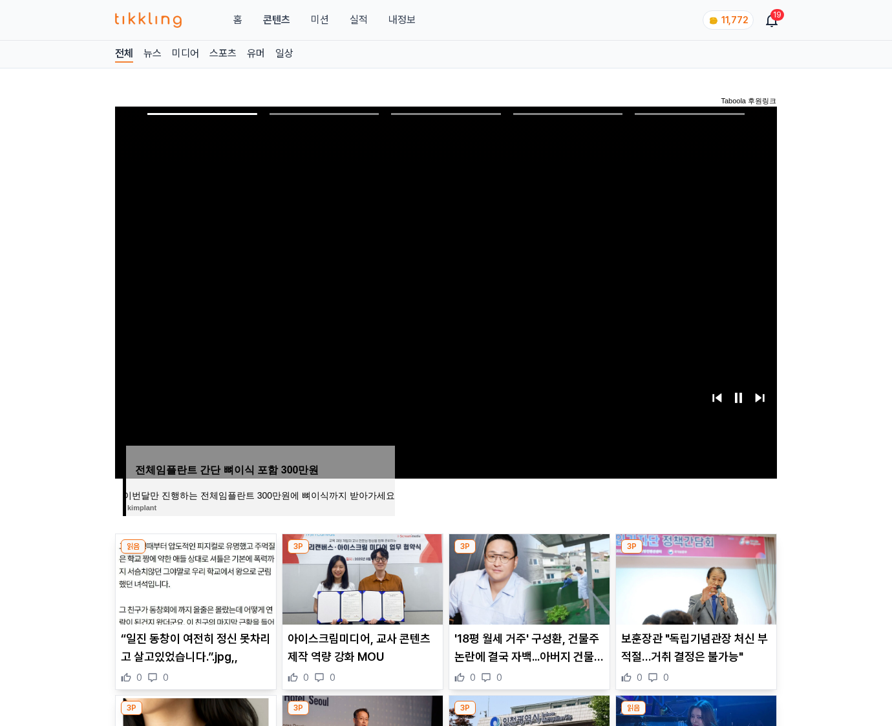
click at [695, 555] on img at bounding box center [696, 580] width 160 height 90
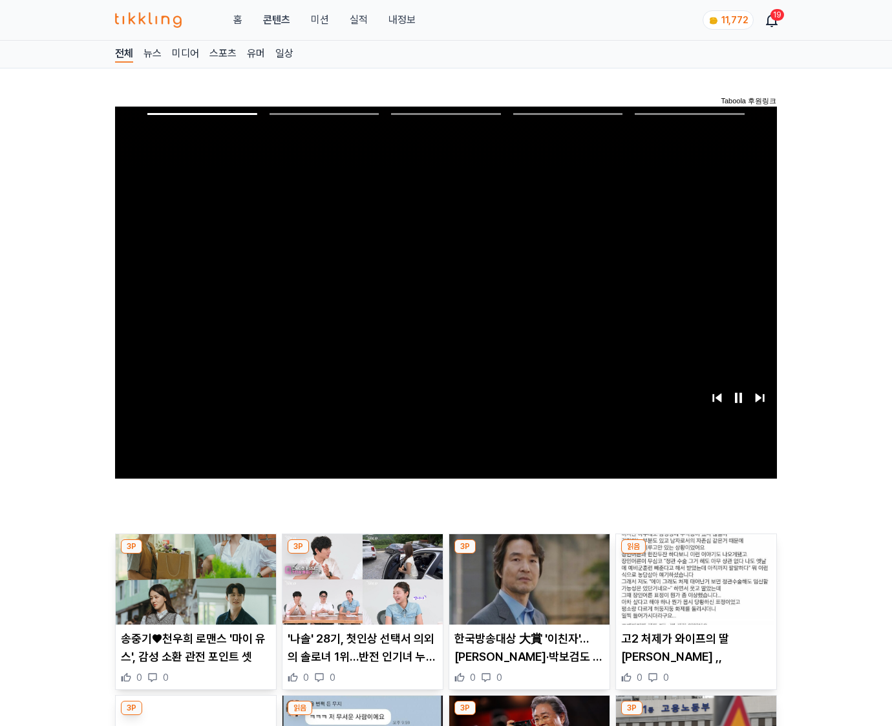
click at [695, 555] on img at bounding box center [696, 580] width 160 height 90
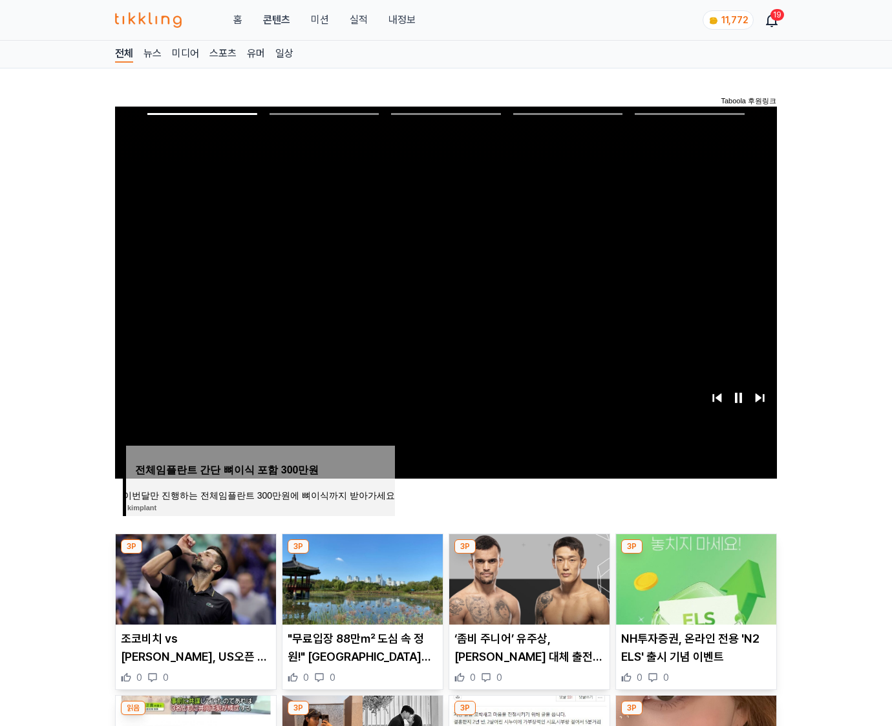
click at [695, 555] on img at bounding box center [696, 580] width 160 height 90
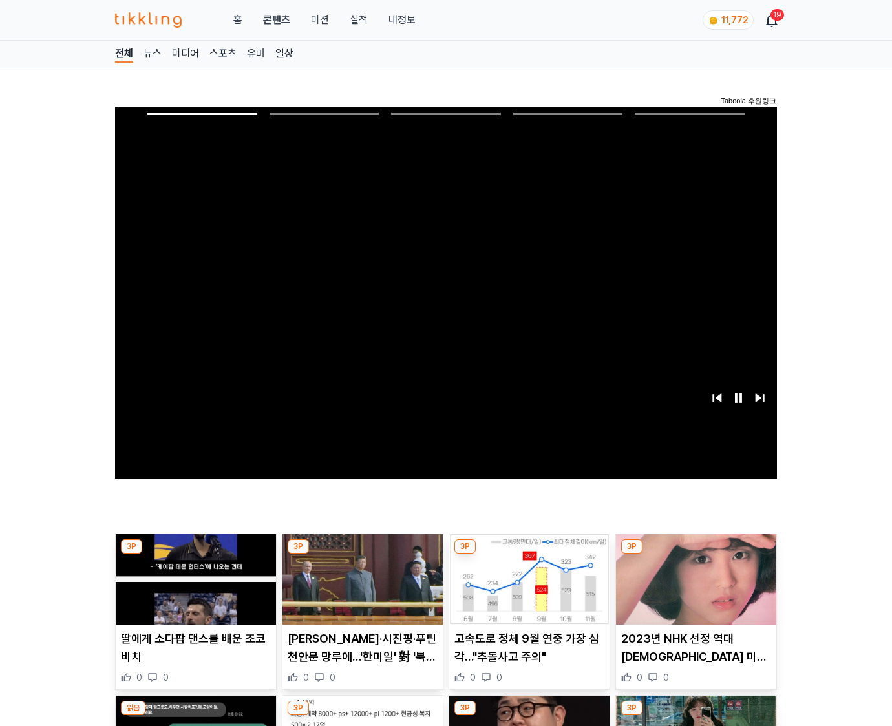
click at [695, 555] on img at bounding box center [696, 580] width 160 height 90
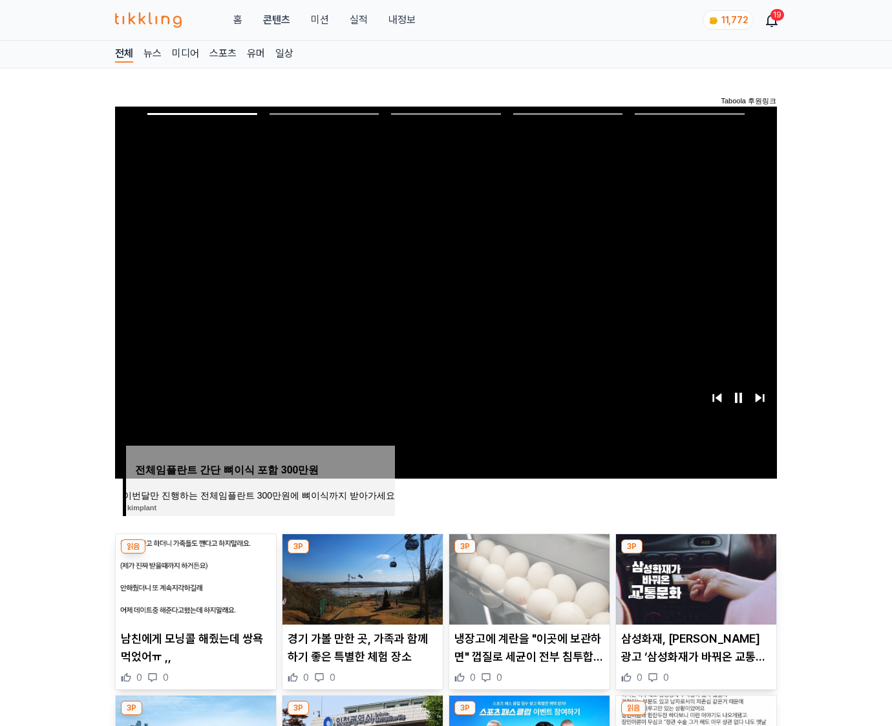
click at [695, 555] on img at bounding box center [696, 580] width 160 height 90
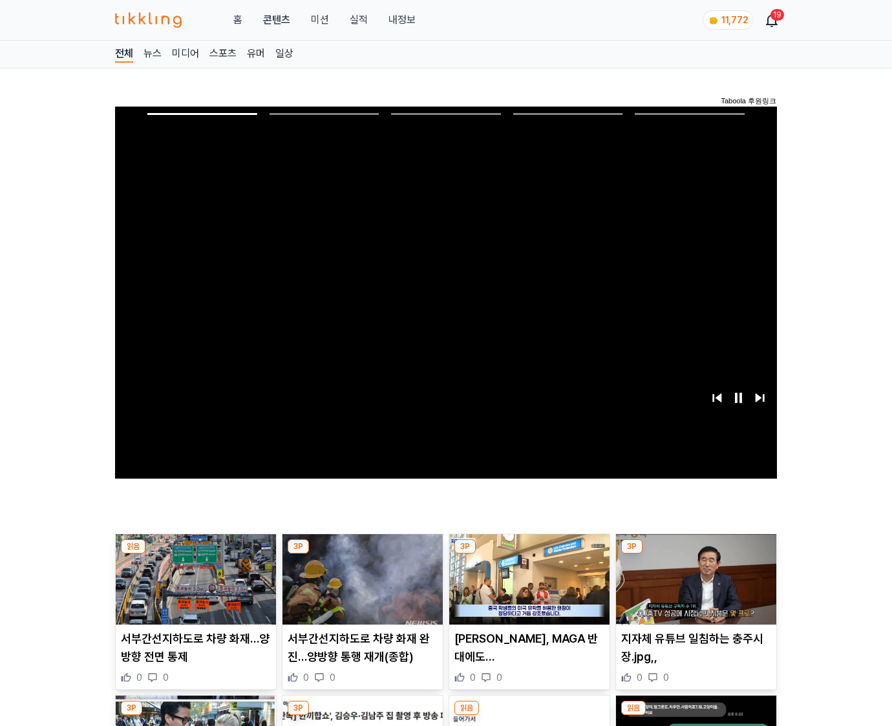
click at [695, 555] on img at bounding box center [696, 580] width 160 height 90
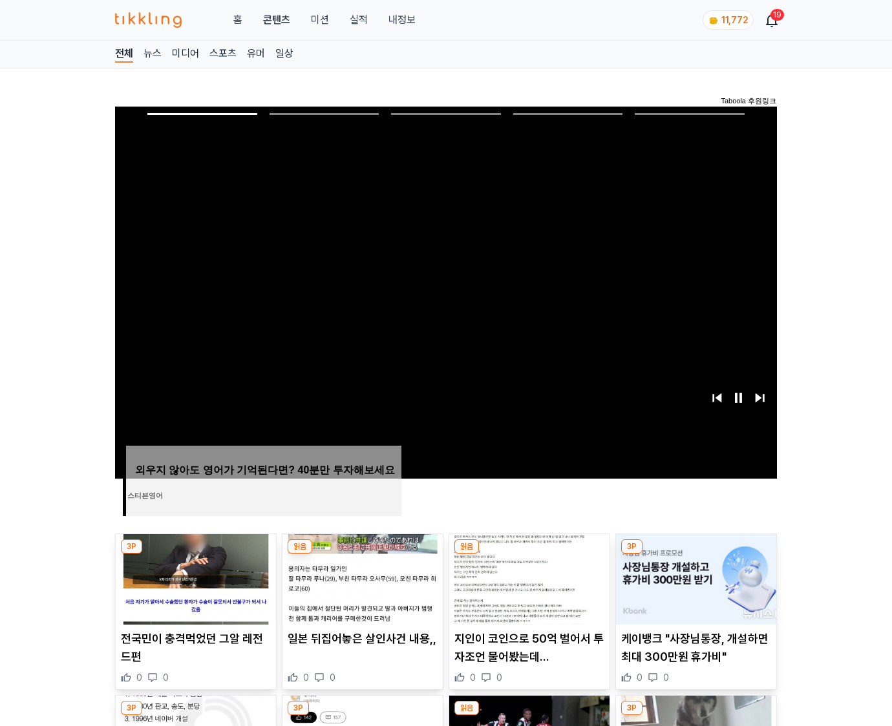
click at [695, 555] on img at bounding box center [696, 580] width 160 height 90
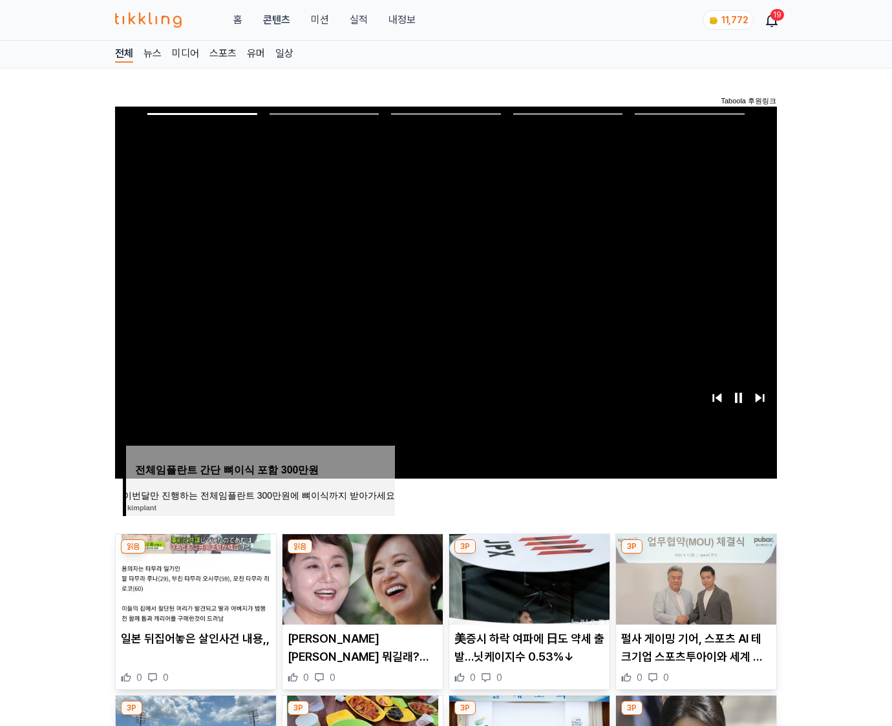
click at [695, 555] on img at bounding box center [696, 580] width 160 height 90
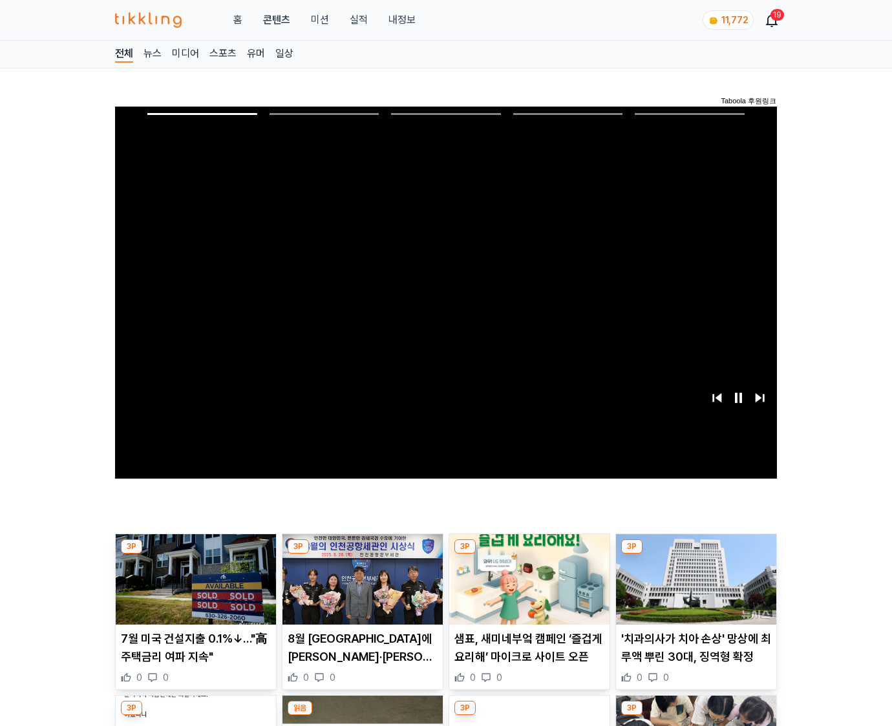
click at [695, 555] on img at bounding box center [696, 580] width 160 height 90
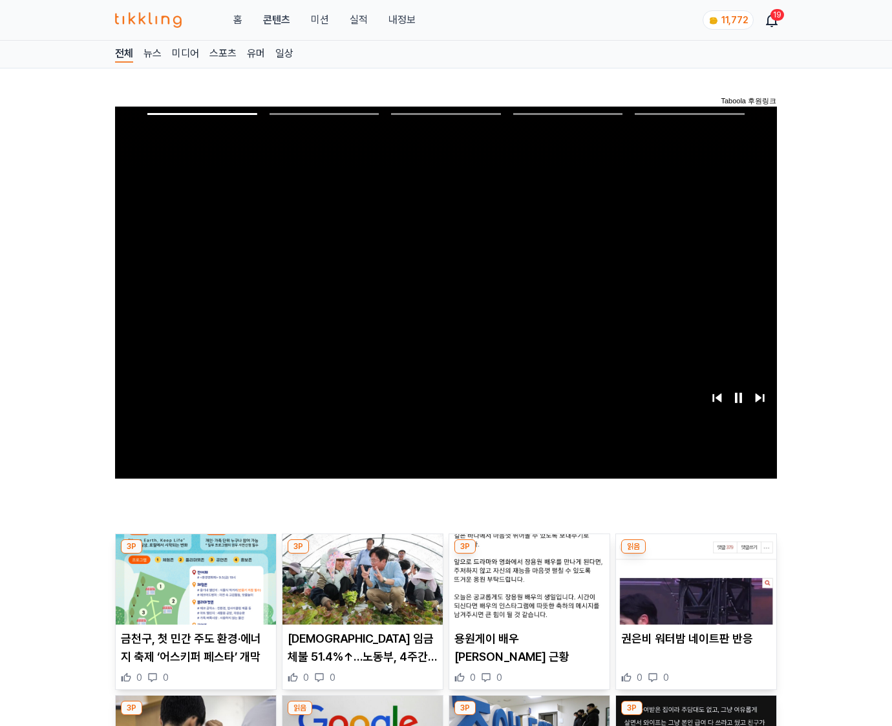
click at [695, 555] on img at bounding box center [696, 580] width 160 height 90
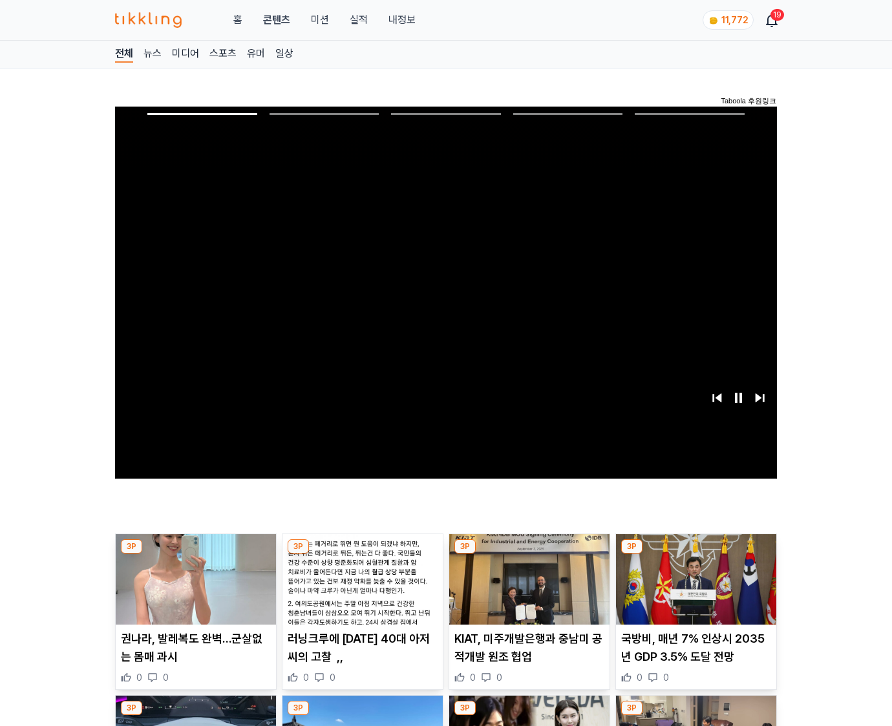
click at [695, 555] on img at bounding box center [696, 580] width 160 height 90
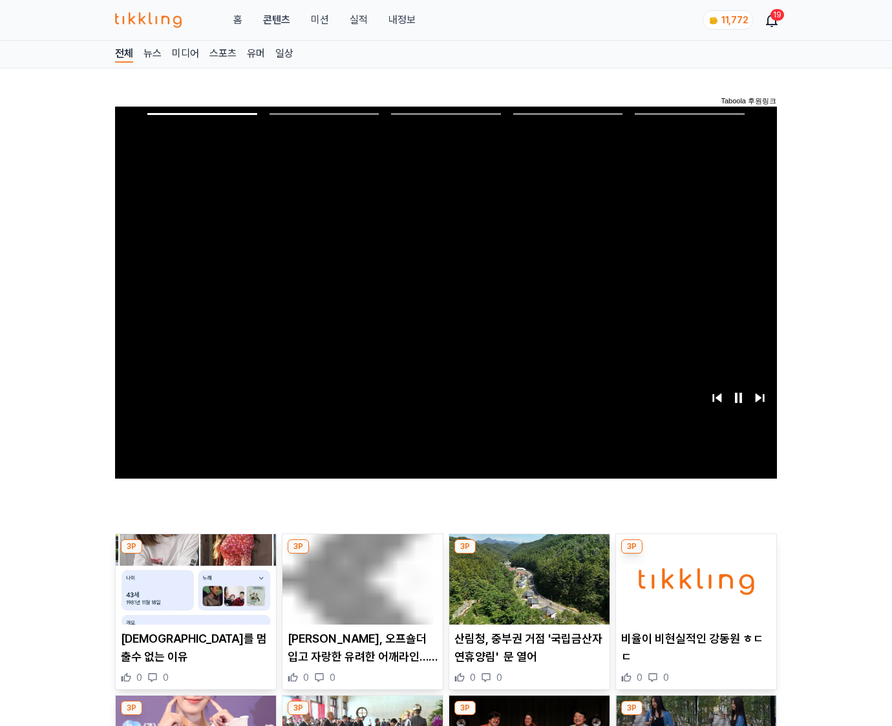
click at [695, 555] on img at bounding box center [696, 580] width 160 height 90
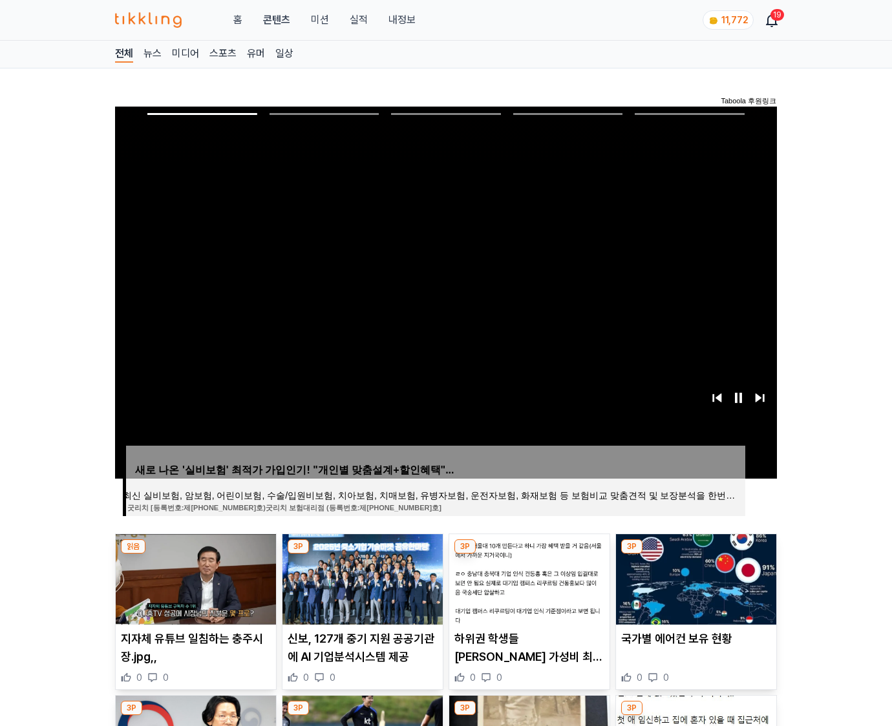
click at [695, 555] on img at bounding box center [696, 580] width 160 height 90
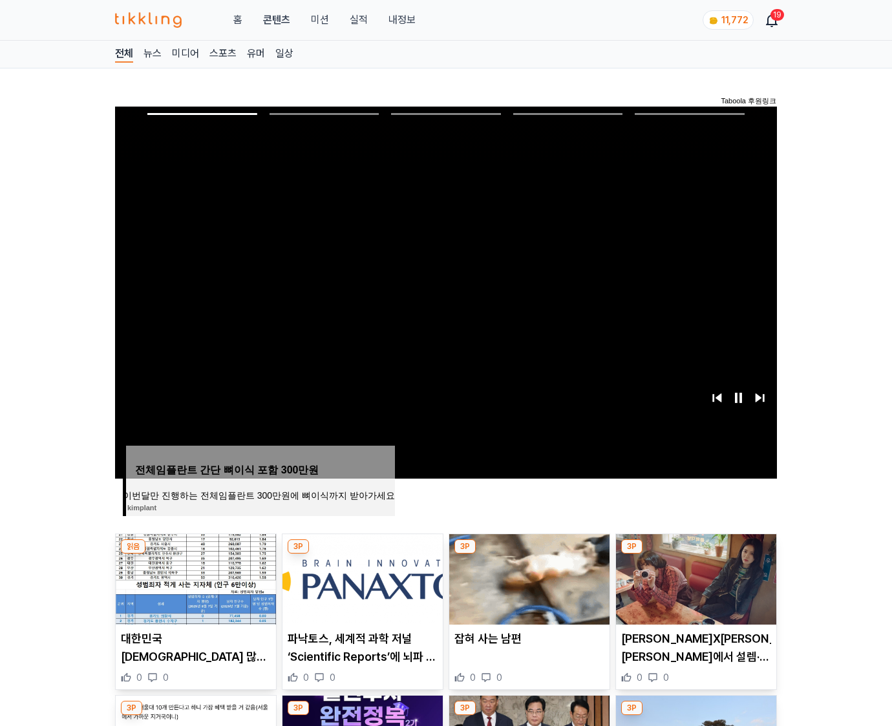
click at [695, 555] on img at bounding box center [696, 580] width 160 height 90
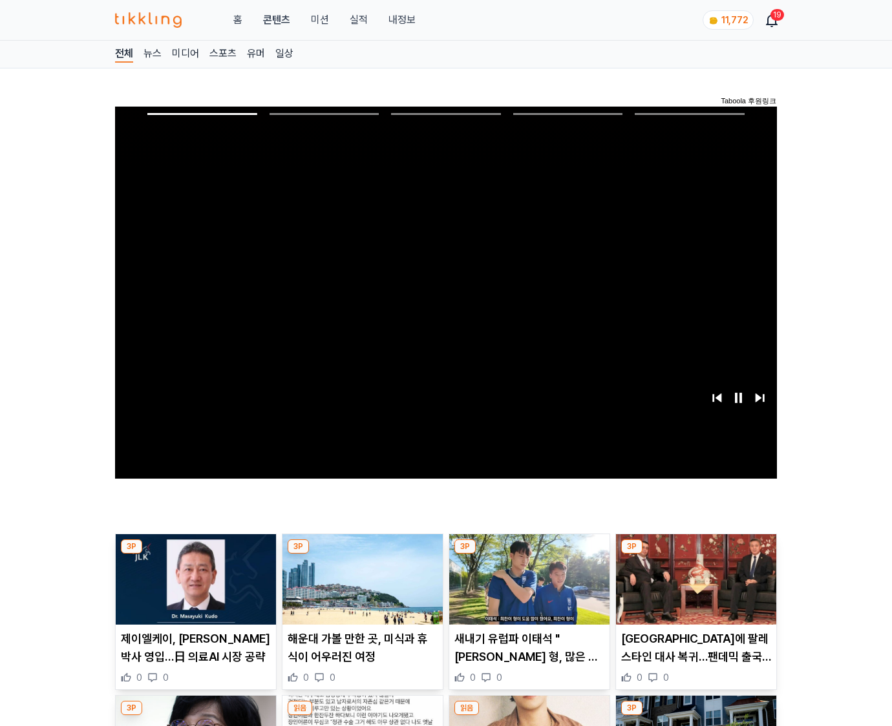
click at [695, 555] on img at bounding box center [696, 580] width 160 height 90
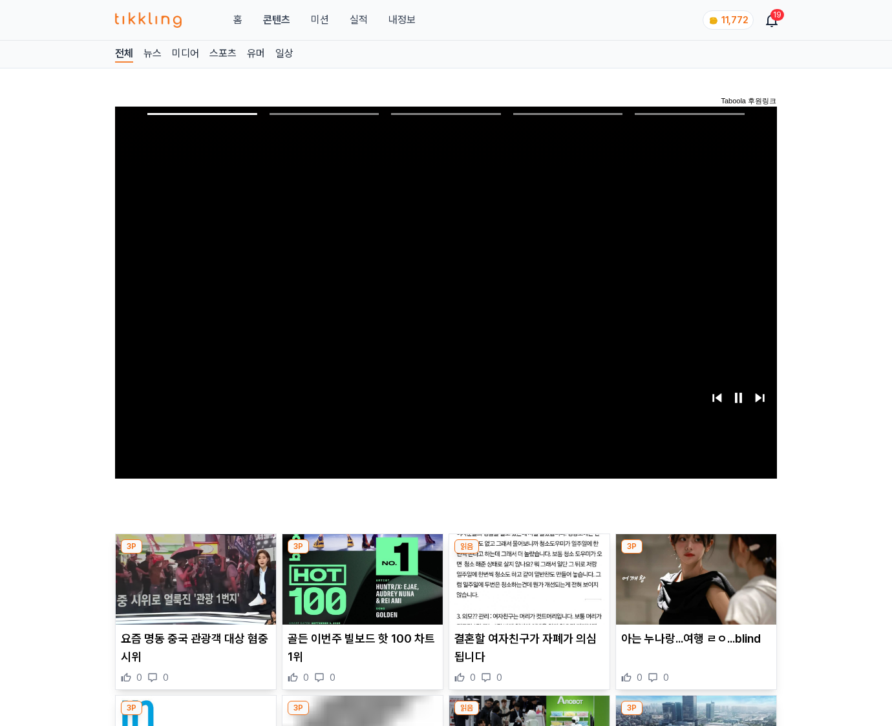
click at [695, 555] on img at bounding box center [696, 580] width 160 height 90
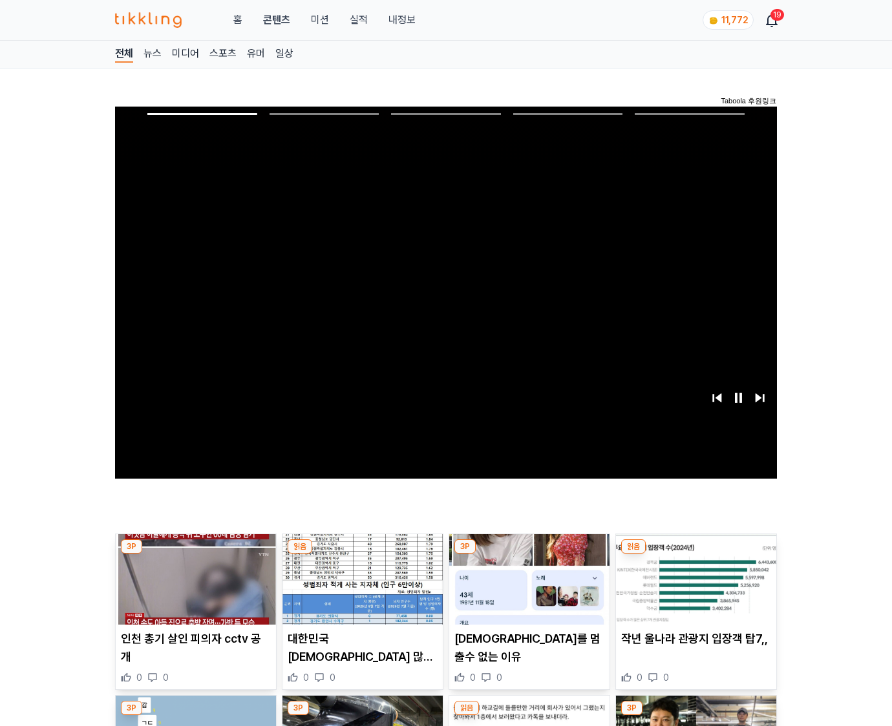
click at [695, 555] on img at bounding box center [696, 580] width 160 height 90
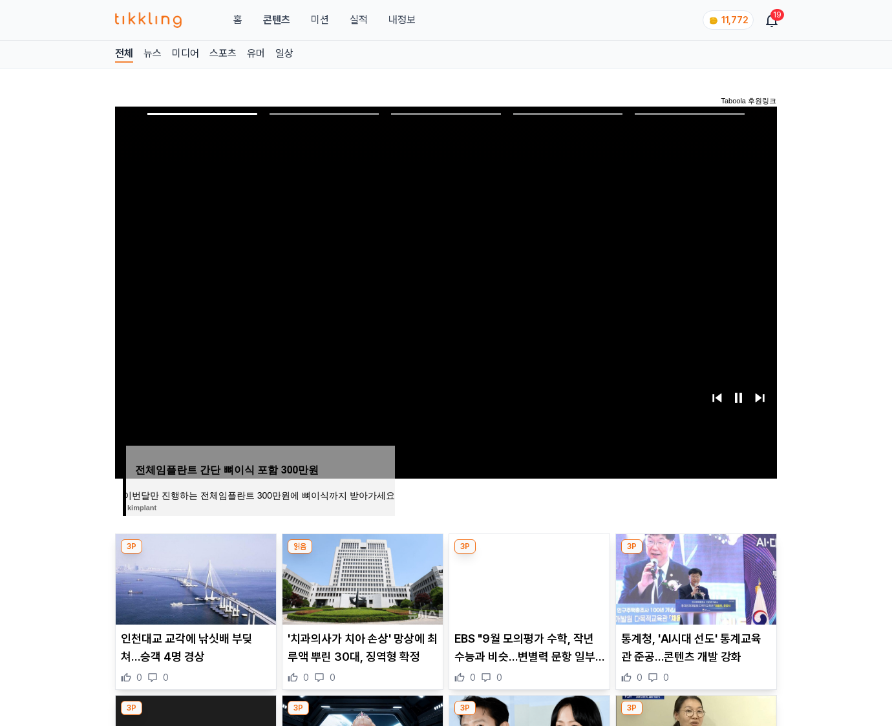
click at [695, 555] on img at bounding box center [696, 580] width 160 height 90
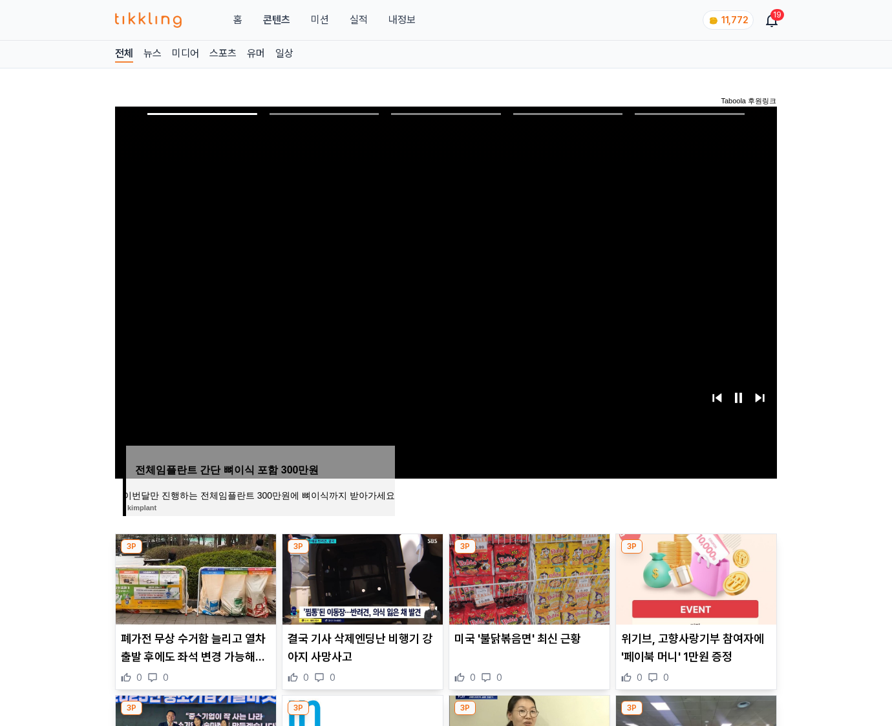
click at [695, 555] on img at bounding box center [696, 580] width 160 height 90
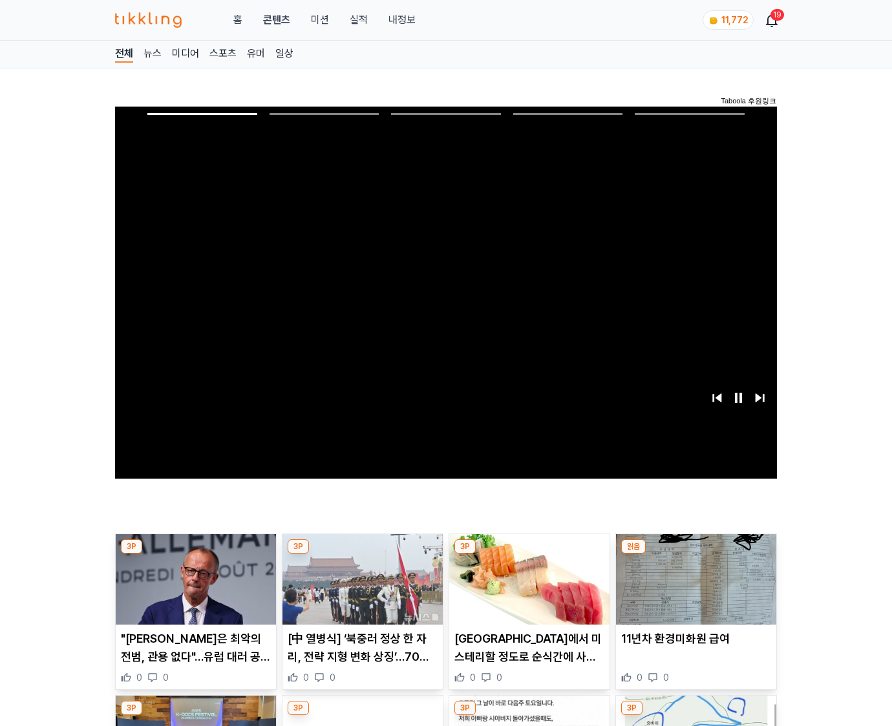
click at [695, 555] on img at bounding box center [696, 580] width 160 height 90
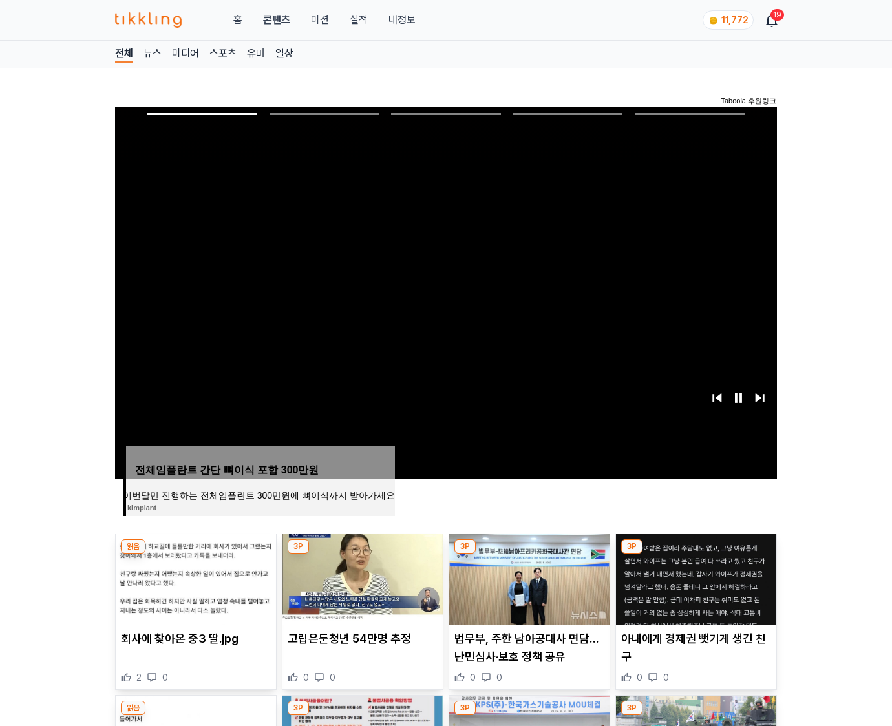
click at [695, 555] on img at bounding box center [696, 580] width 160 height 90
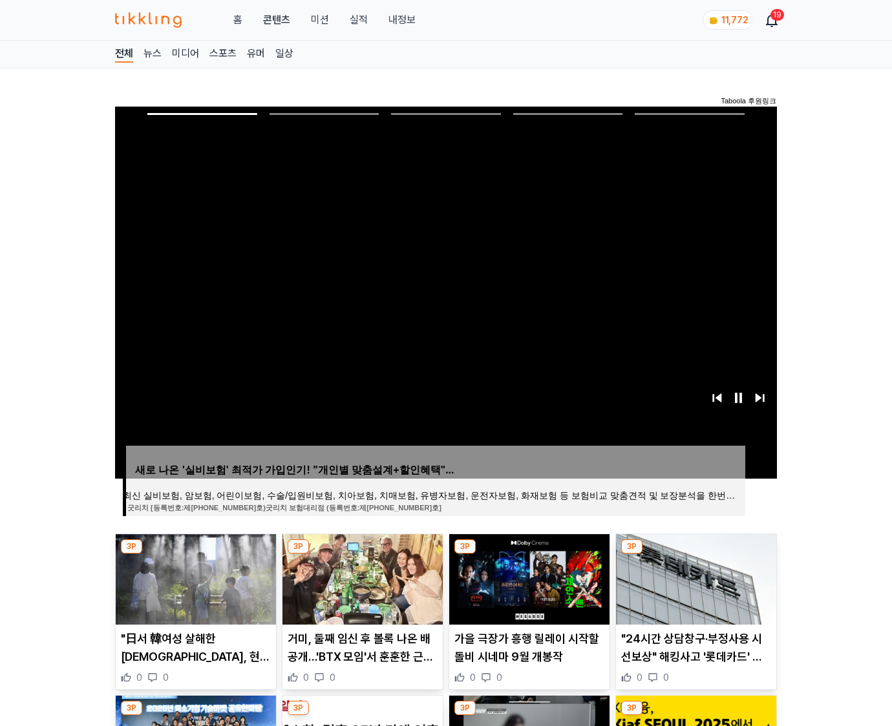
click at [695, 555] on img at bounding box center [696, 580] width 160 height 90
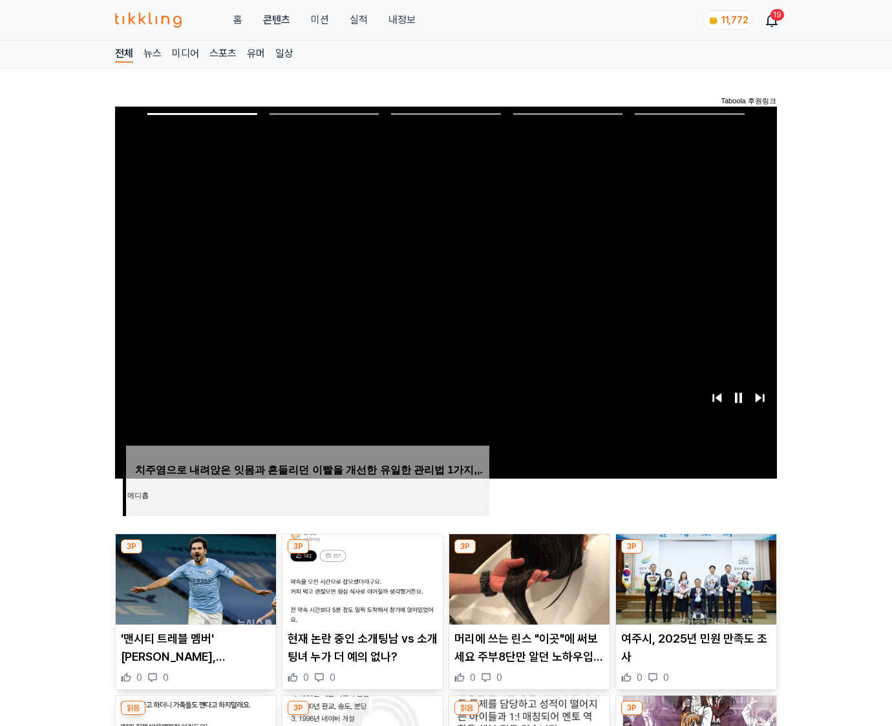
click at [695, 555] on img at bounding box center [696, 580] width 160 height 90
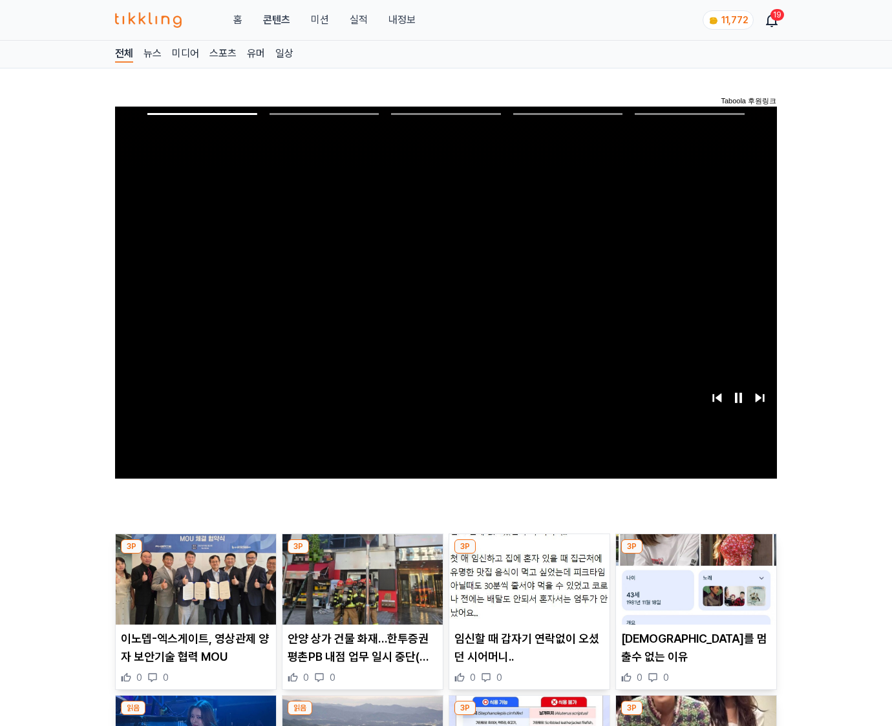
click at [695, 555] on img at bounding box center [696, 580] width 160 height 90
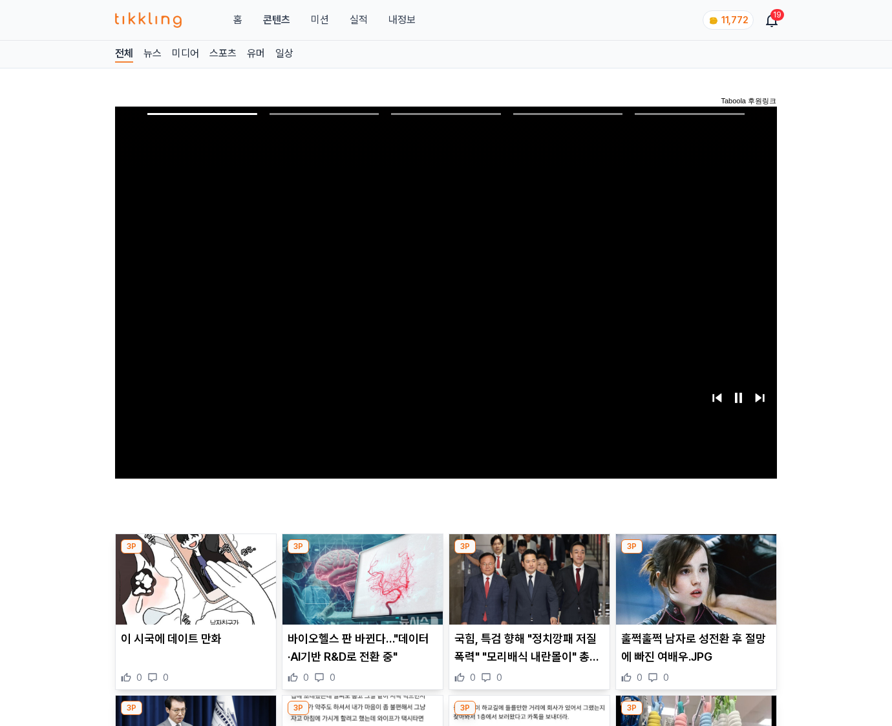
click at [695, 555] on img at bounding box center [696, 580] width 160 height 90
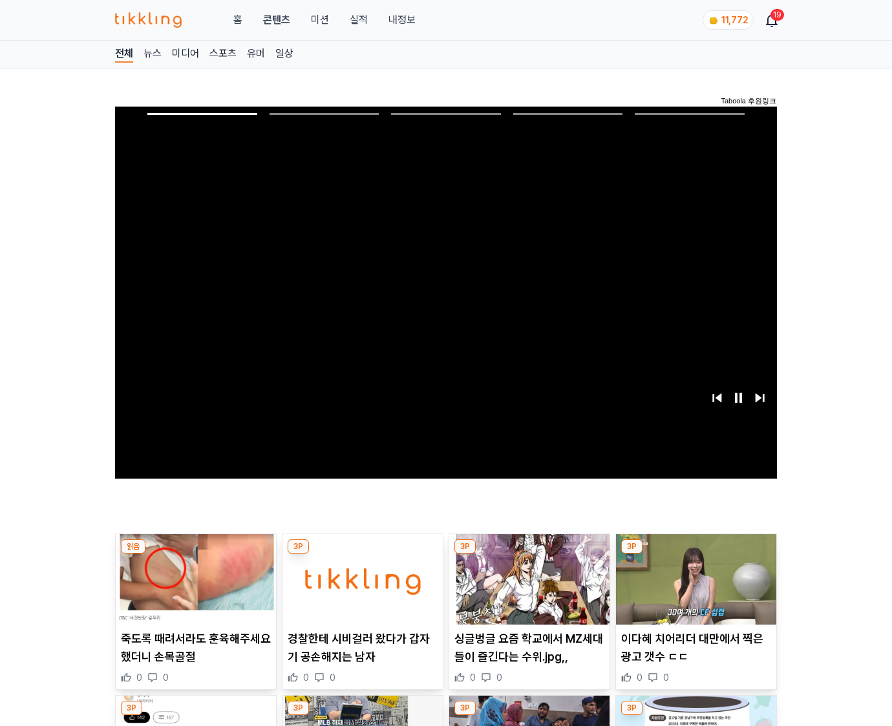
click at [695, 555] on img at bounding box center [696, 580] width 160 height 90
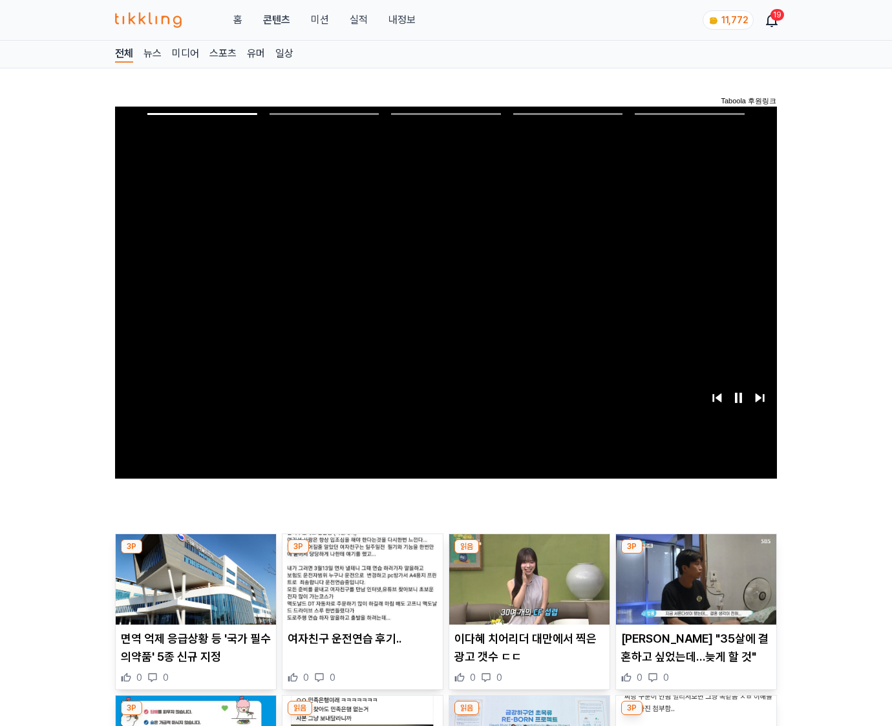
click at [695, 555] on img at bounding box center [696, 580] width 160 height 90
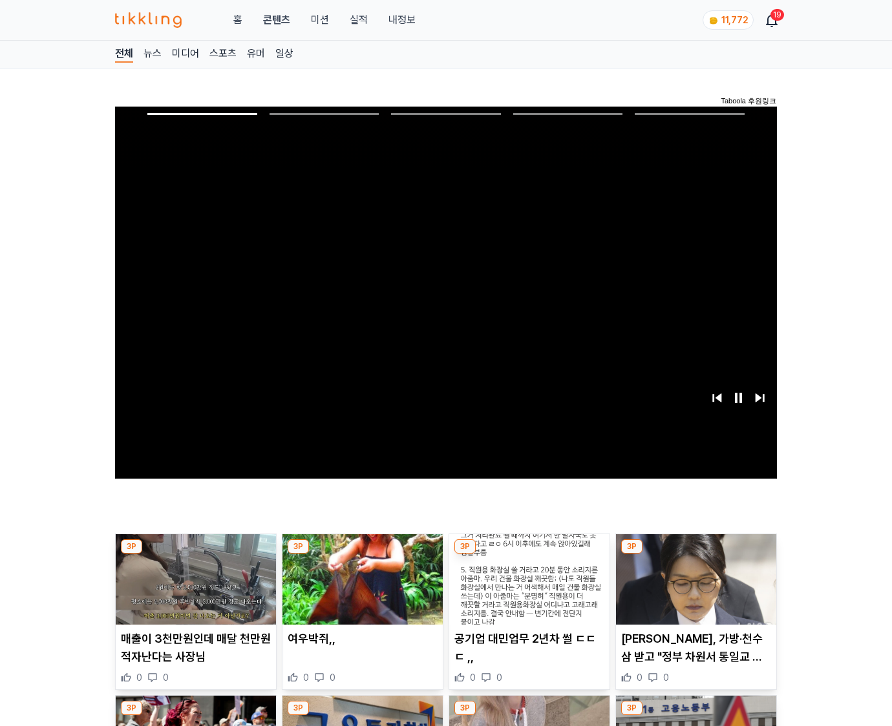
click at [695, 555] on img at bounding box center [696, 580] width 160 height 90
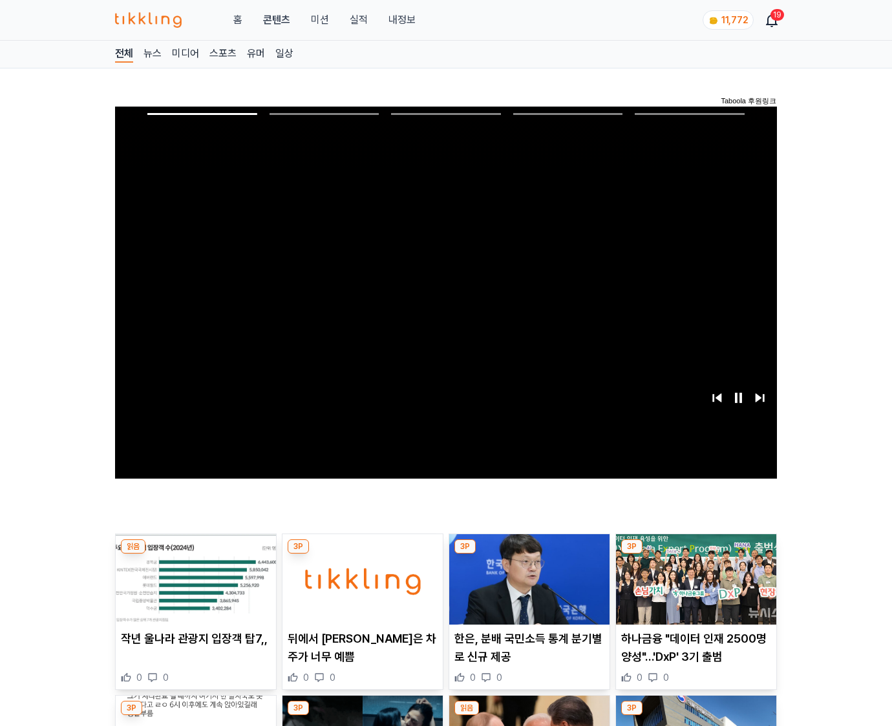
click at [695, 555] on img at bounding box center [696, 580] width 160 height 90
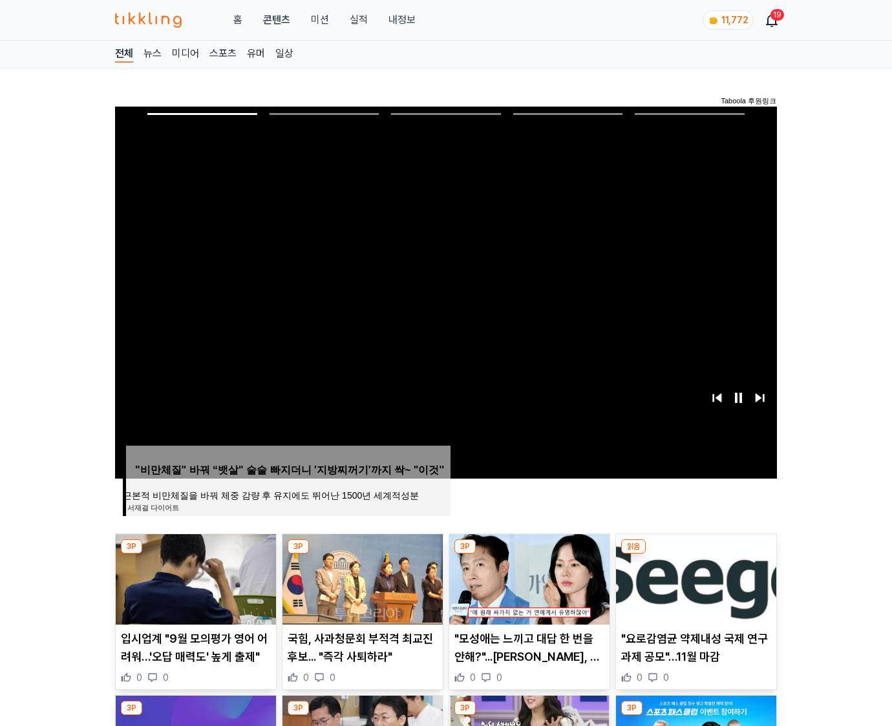
click at [695, 555] on img at bounding box center [696, 580] width 160 height 90
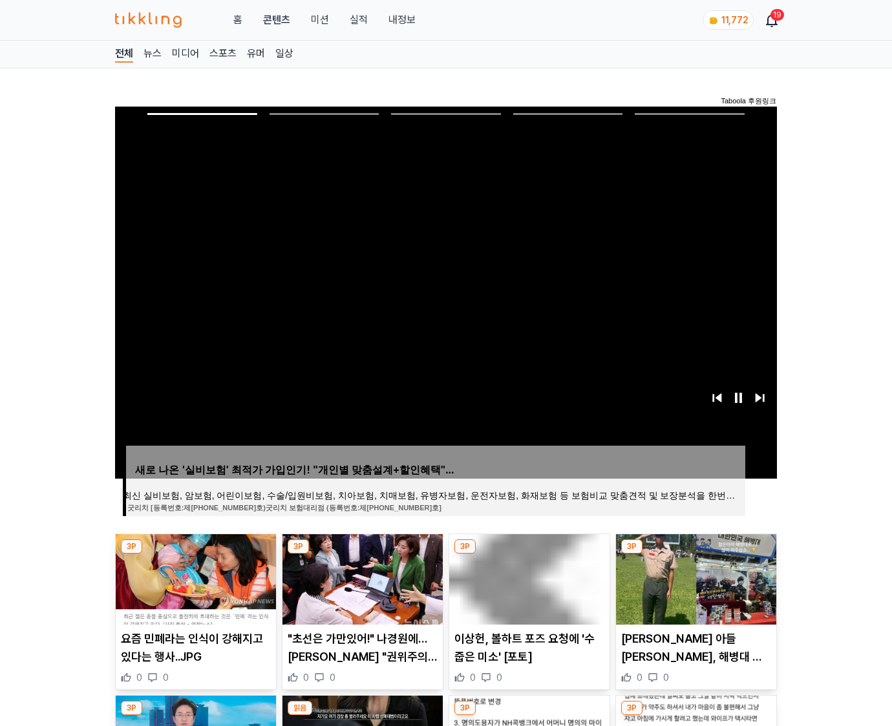
click at [695, 555] on img at bounding box center [696, 580] width 160 height 90
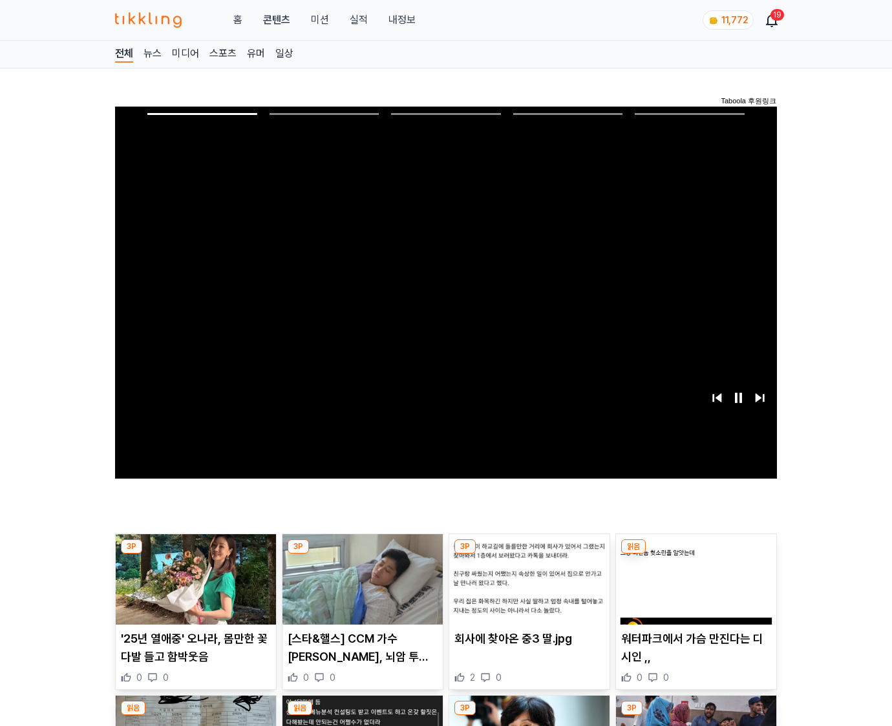
click at [695, 555] on img at bounding box center [696, 580] width 160 height 90
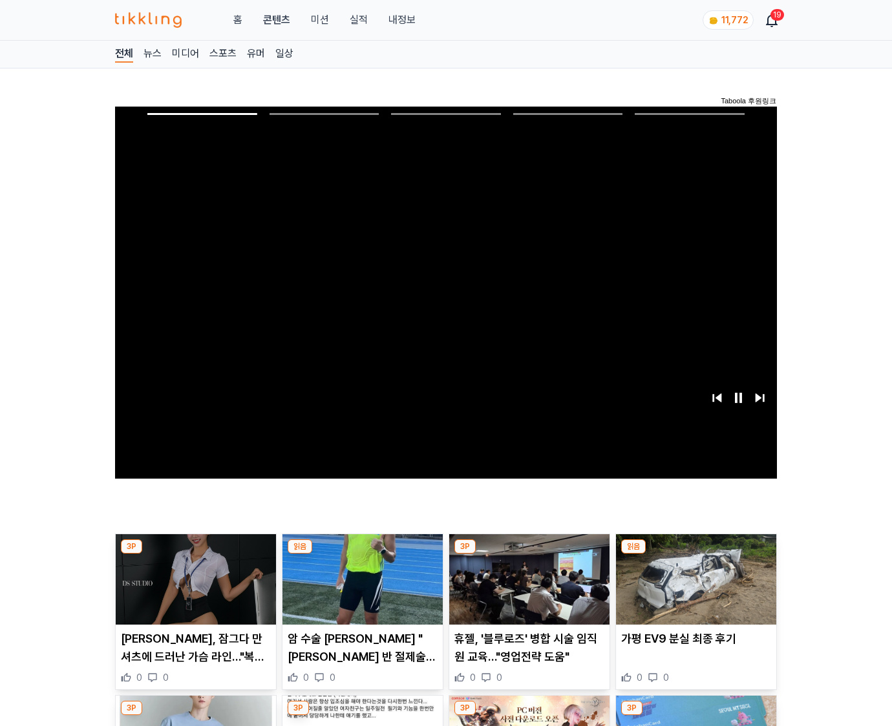
click at [695, 555] on img at bounding box center [696, 580] width 160 height 90
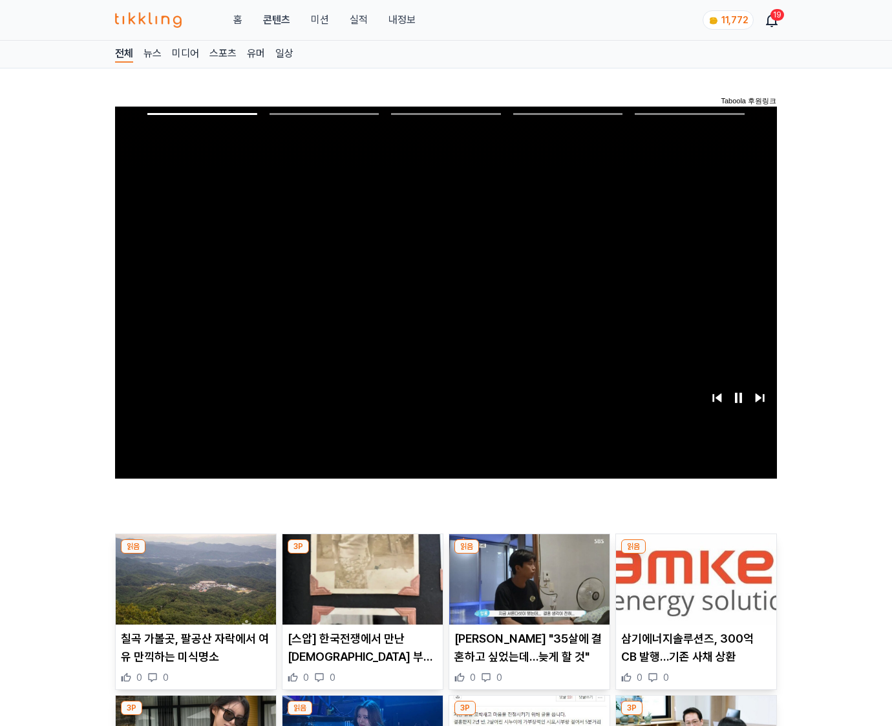
click at [695, 555] on img at bounding box center [696, 580] width 160 height 90
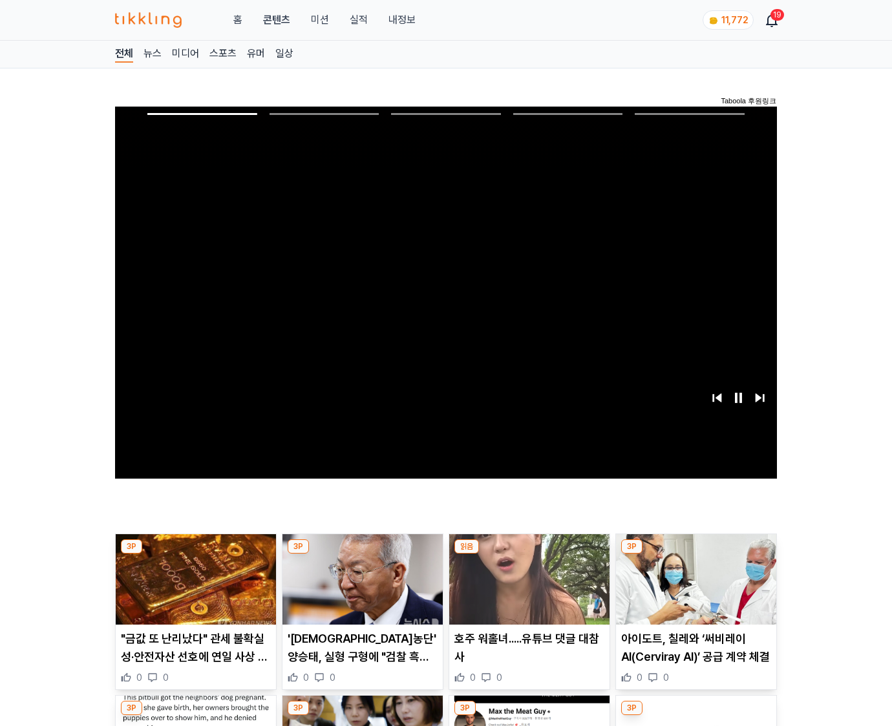
click at [695, 555] on img at bounding box center [696, 580] width 160 height 90
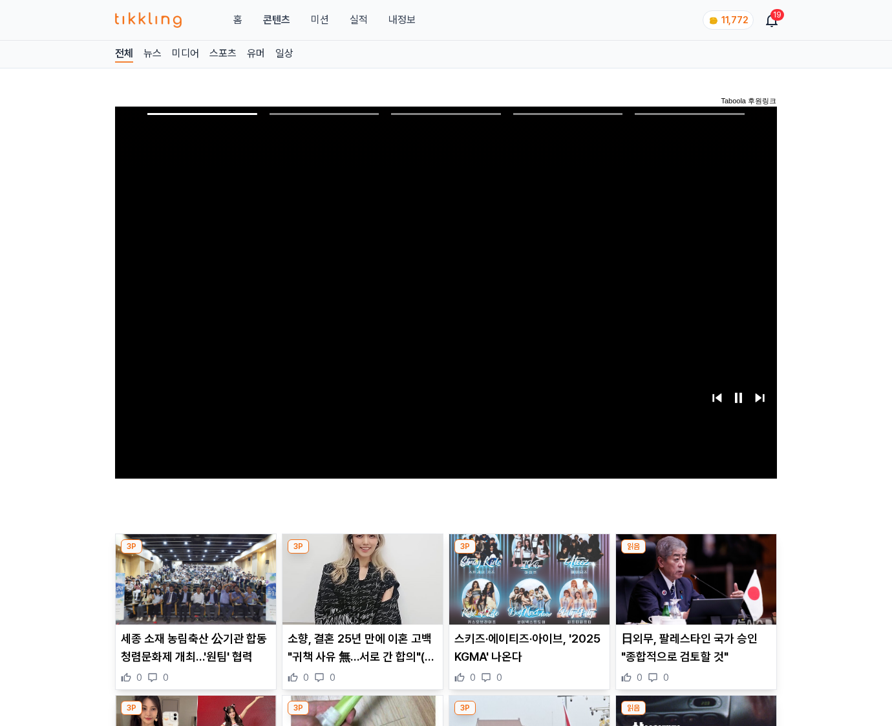
click at [695, 555] on img at bounding box center [696, 580] width 160 height 90
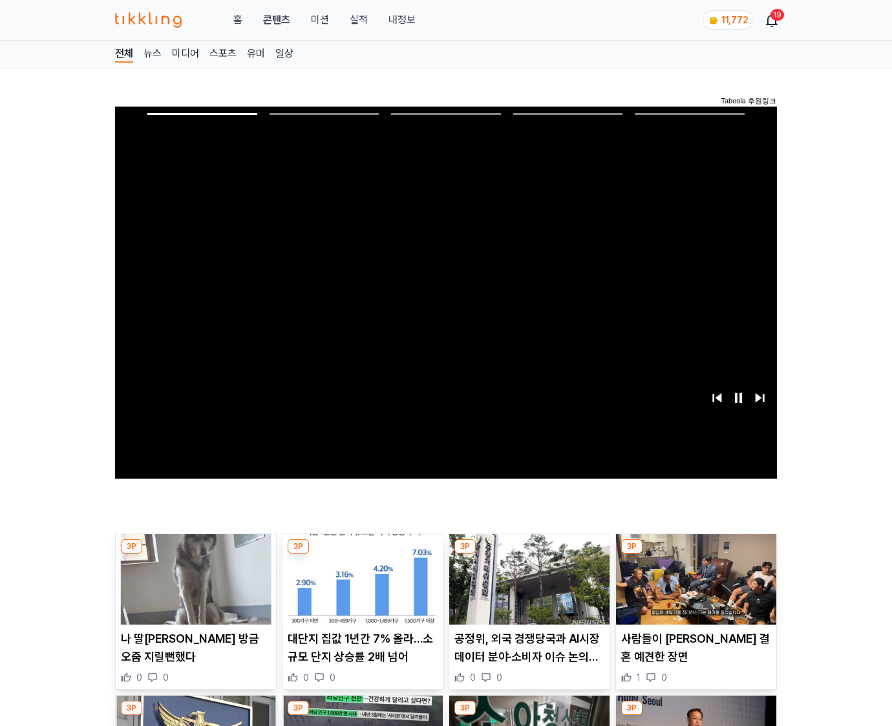
click at [695, 555] on img at bounding box center [696, 580] width 160 height 90
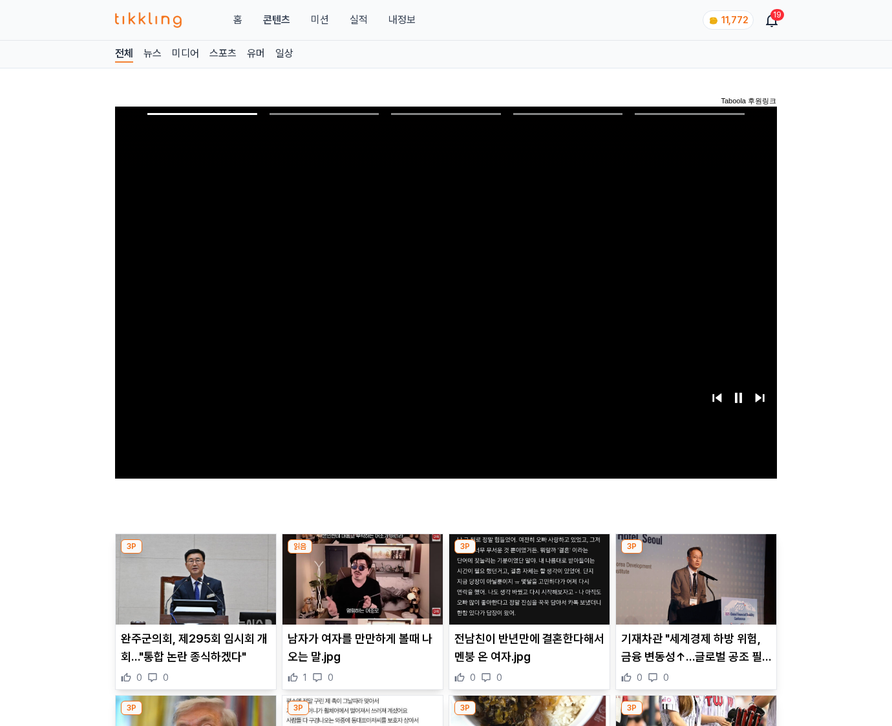
click at [695, 555] on img at bounding box center [696, 580] width 160 height 90
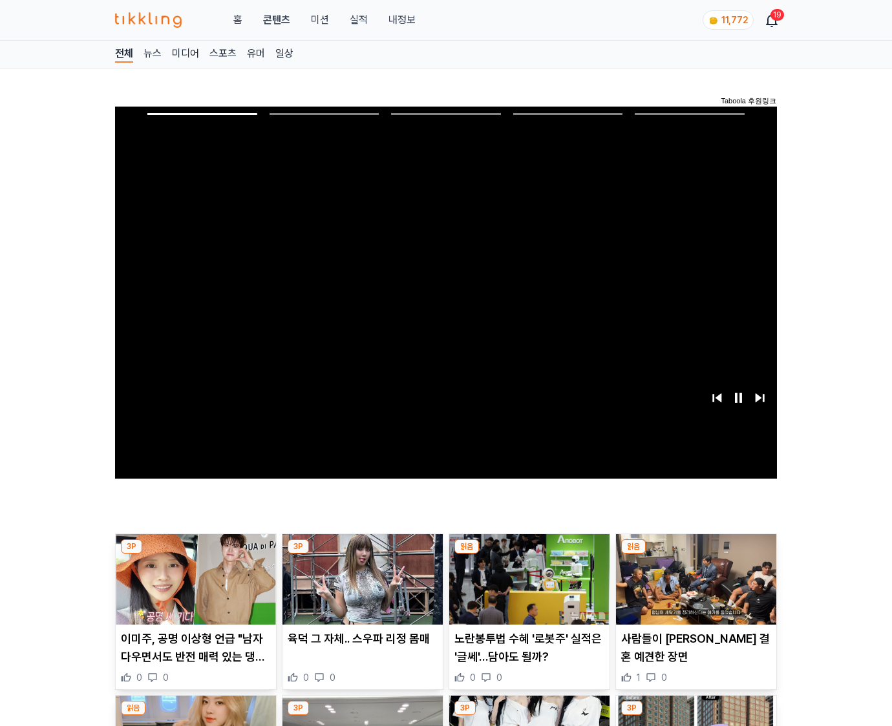
click at [695, 555] on img at bounding box center [696, 580] width 160 height 90
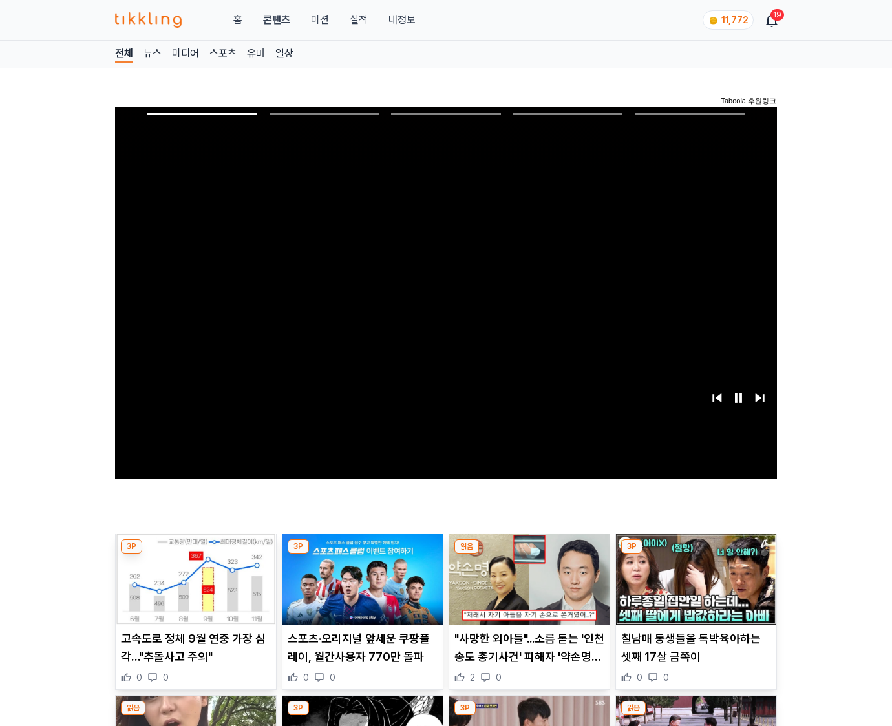
click at [695, 555] on img at bounding box center [696, 580] width 160 height 90
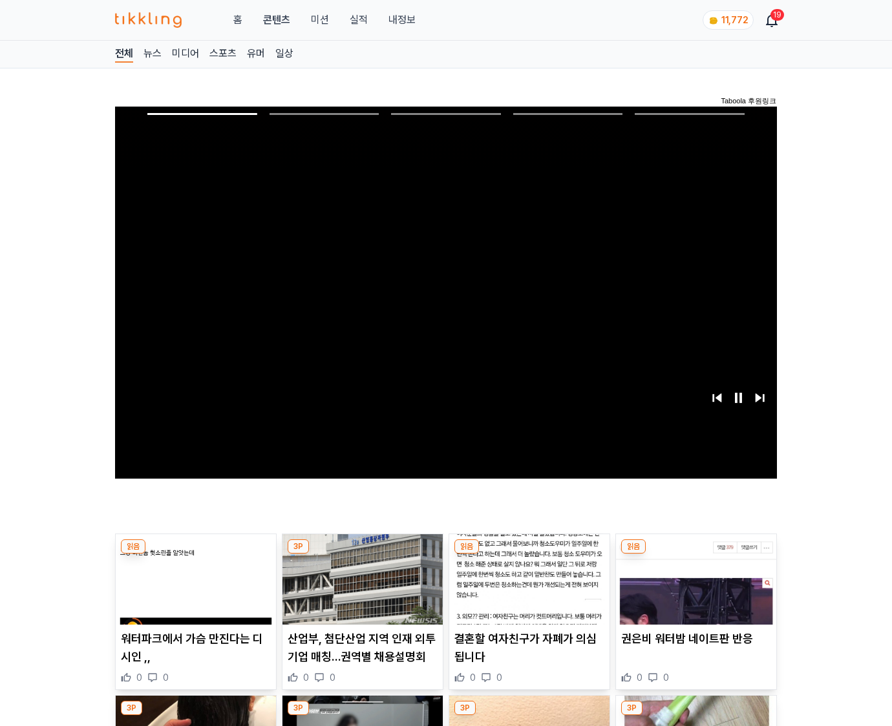
click at [695, 555] on img at bounding box center [696, 580] width 160 height 90
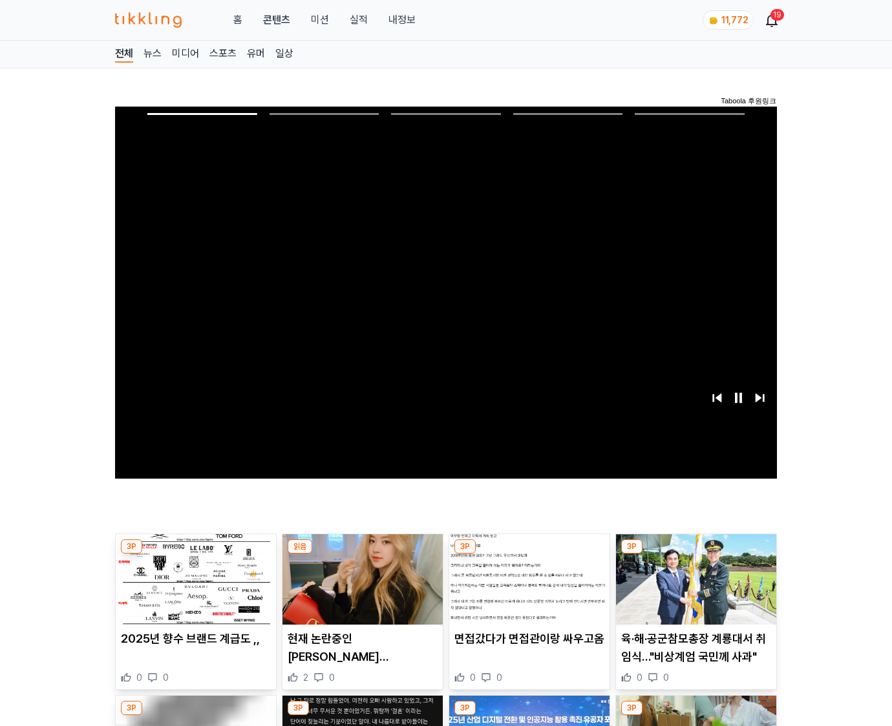
click at [695, 555] on img at bounding box center [696, 580] width 160 height 90
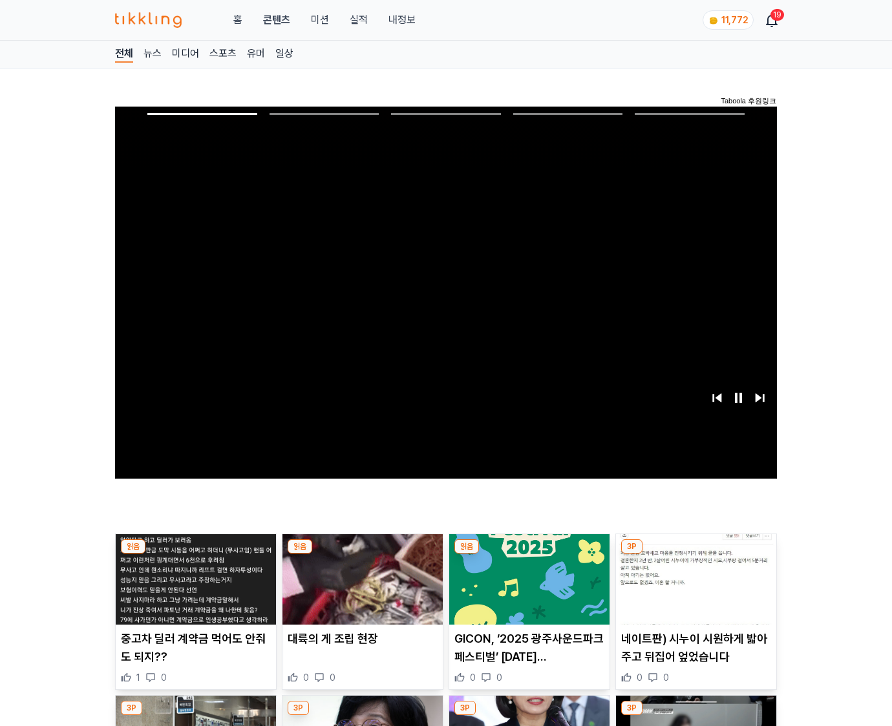
click at [695, 555] on img at bounding box center [696, 580] width 160 height 90
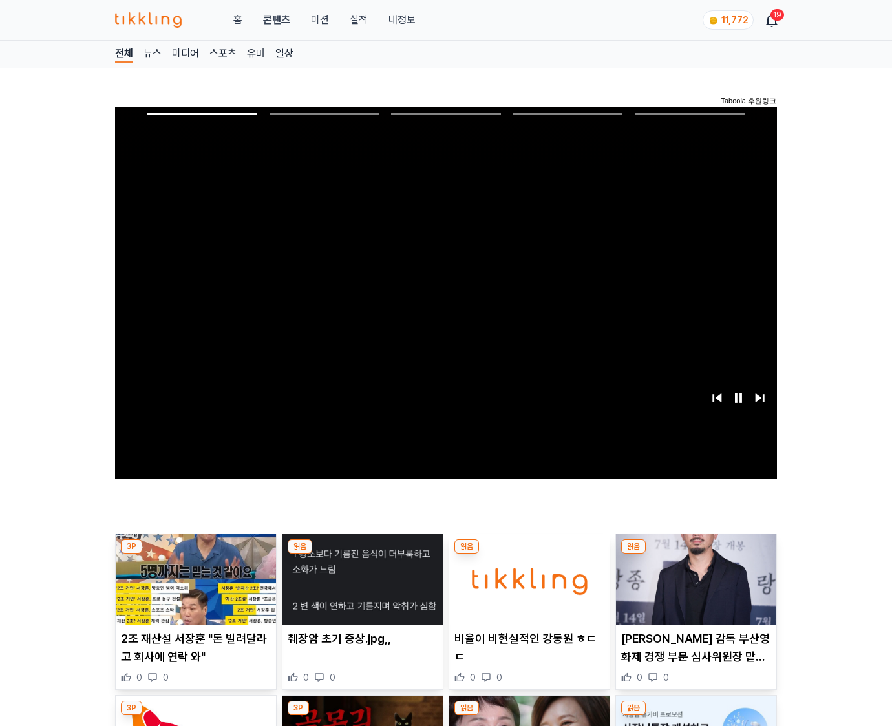
click at [695, 555] on img at bounding box center [696, 580] width 160 height 90
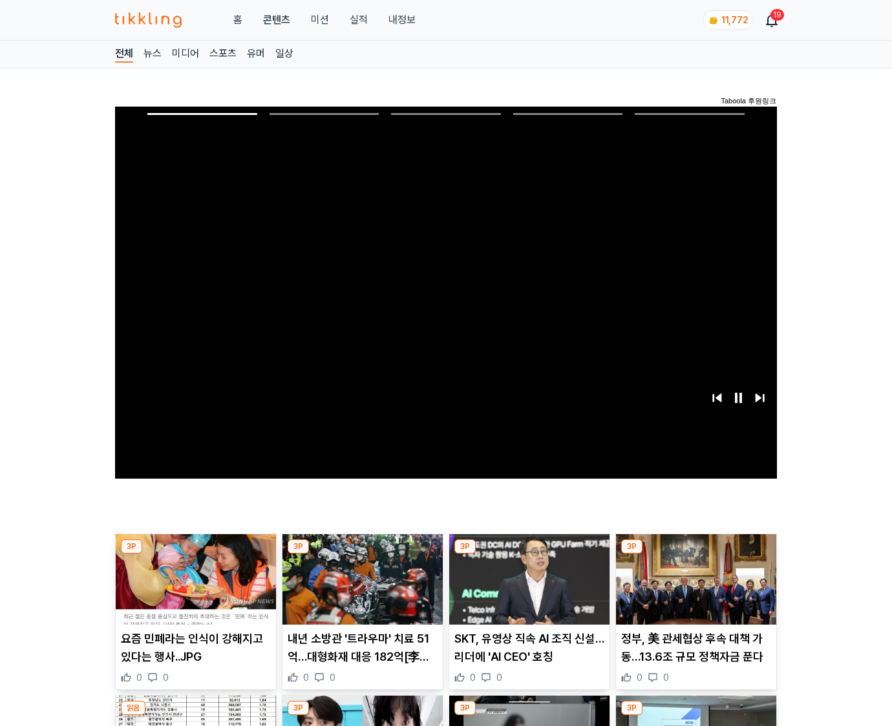
click at [695, 555] on img at bounding box center [696, 580] width 160 height 90
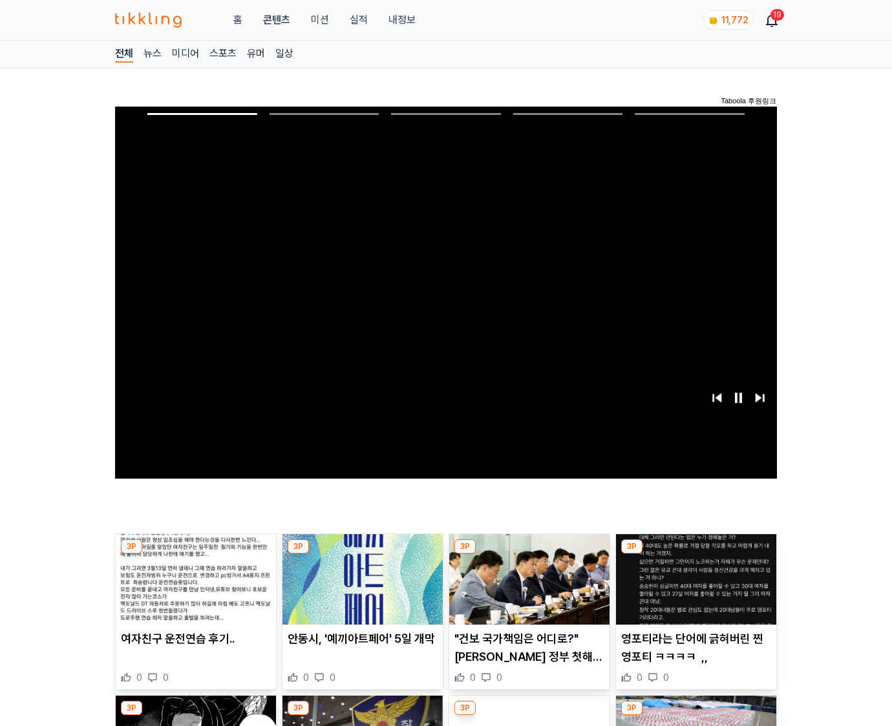
click at [695, 555] on img at bounding box center [696, 580] width 160 height 90
